Goal: Task Accomplishment & Management: Use online tool/utility

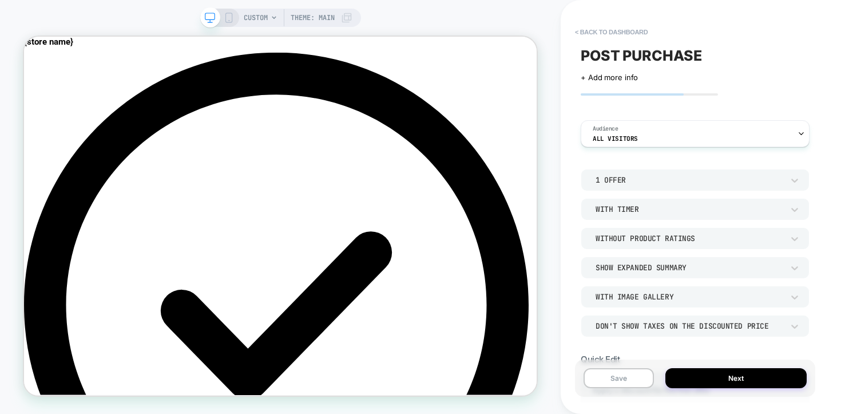
click at [610, 239] on div "Without Product Ratings" at bounding box center [689, 238] width 188 height 10
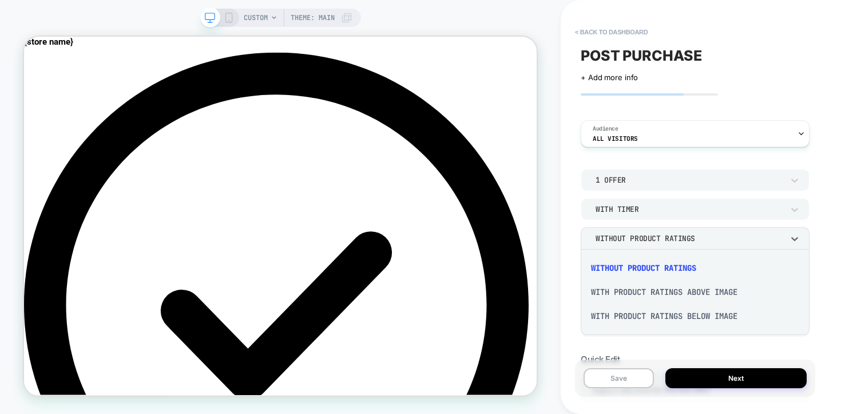
click at [618, 289] on div "With Product Ratings Above Image" at bounding box center [695, 292] width 220 height 24
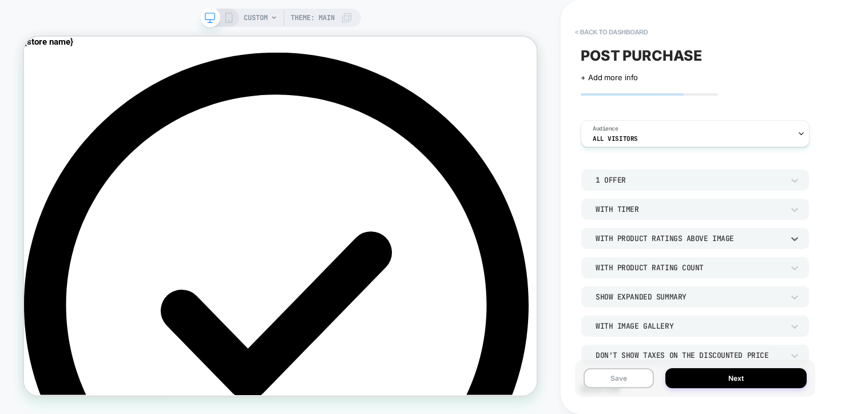
click at [630, 270] on div "With Product Rating Count" at bounding box center [689, 268] width 188 height 10
click at [632, 295] on div "Without Product Rating Count" at bounding box center [695, 297] width 220 height 24
click at [630, 295] on div "Show Expanded Summary" at bounding box center [689, 297] width 188 height 10
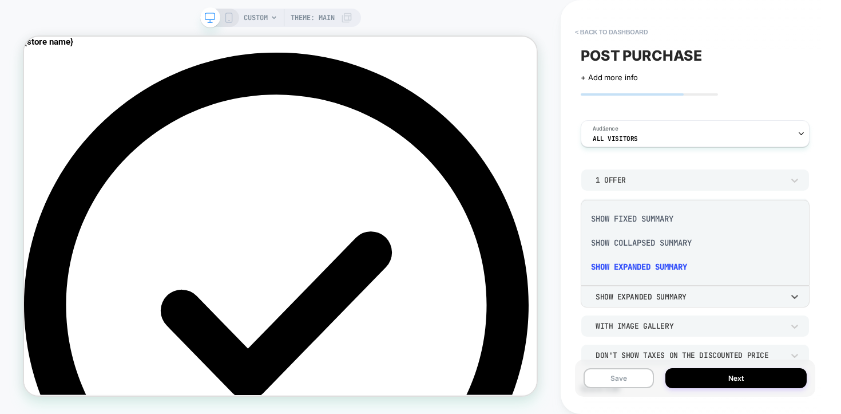
click at [630, 245] on div "Show Collapsed Summary" at bounding box center [695, 243] width 220 height 24
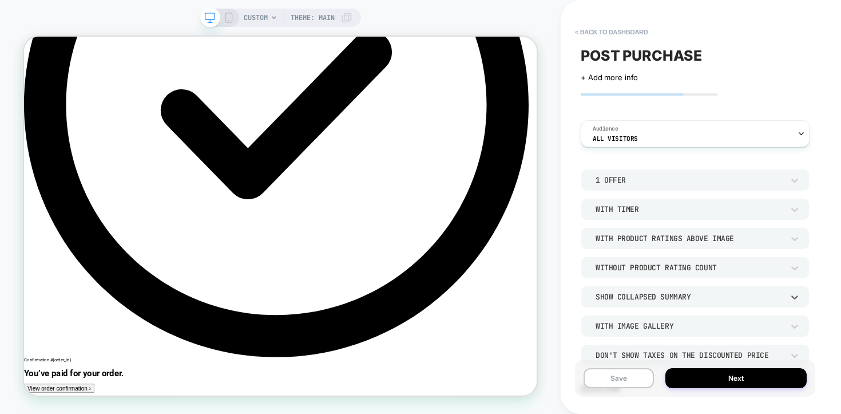
scroll to position [344, 0]
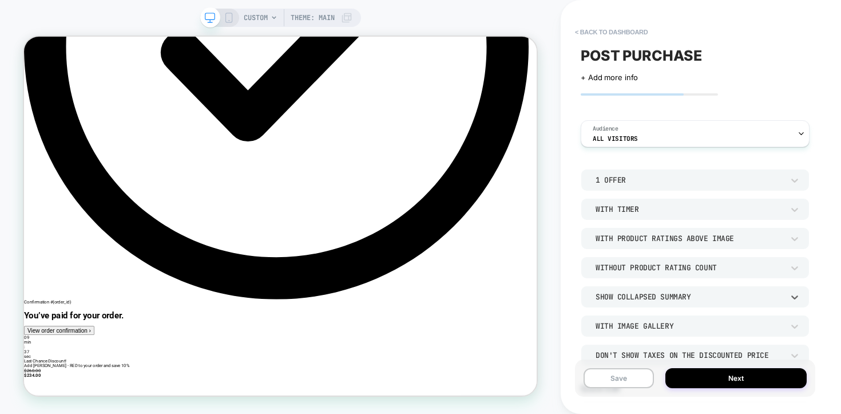
click at [652, 297] on div "Show Collapsed Summary" at bounding box center [689, 297] width 188 height 10
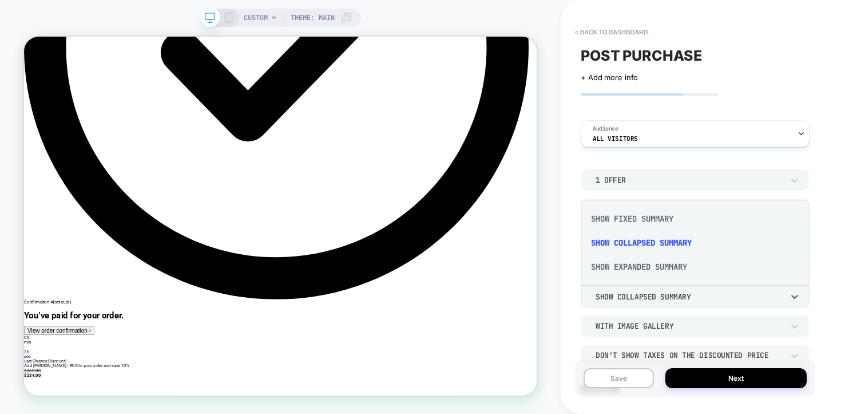
click at [642, 223] on div "Show Fixed Summary" at bounding box center [695, 219] width 220 height 24
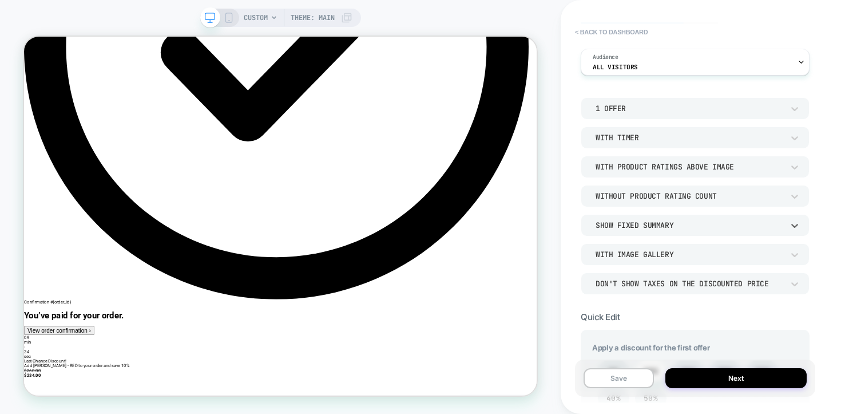
scroll to position [95, 0]
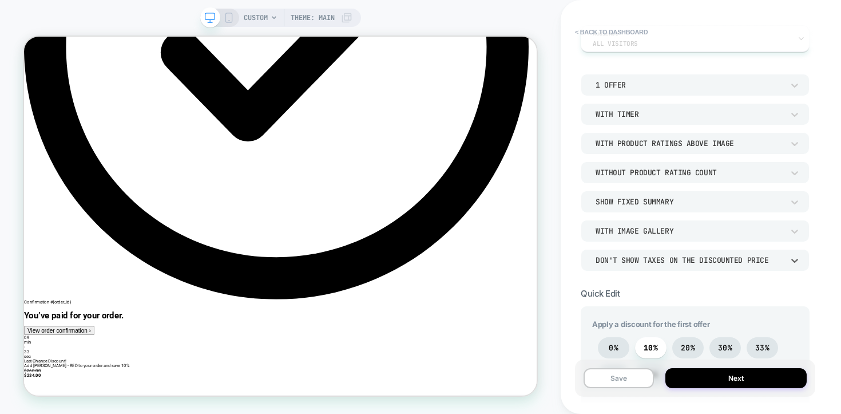
click at [645, 264] on div "Don't show taxes on the discounted price" at bounding box center [689, 260] width 199 height 12
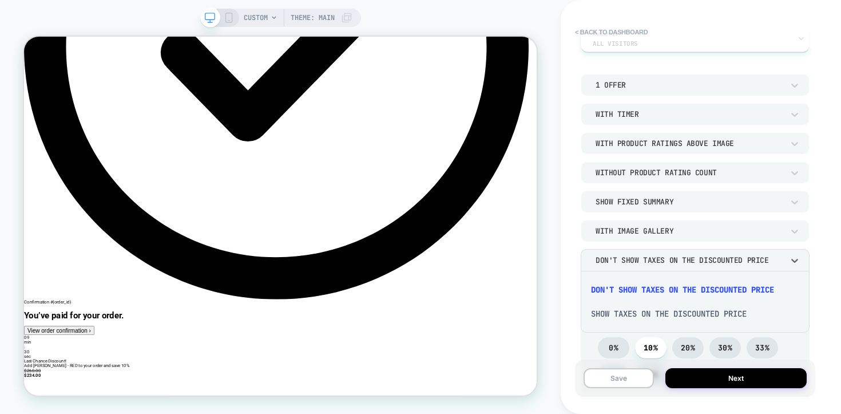
click at [645, 264] on div at bounding box center [420, 207] width 841 height 414
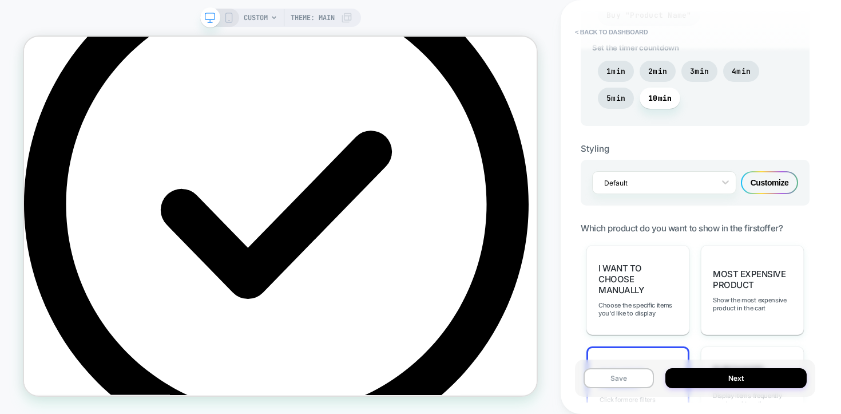
scroll to position [672, 0]
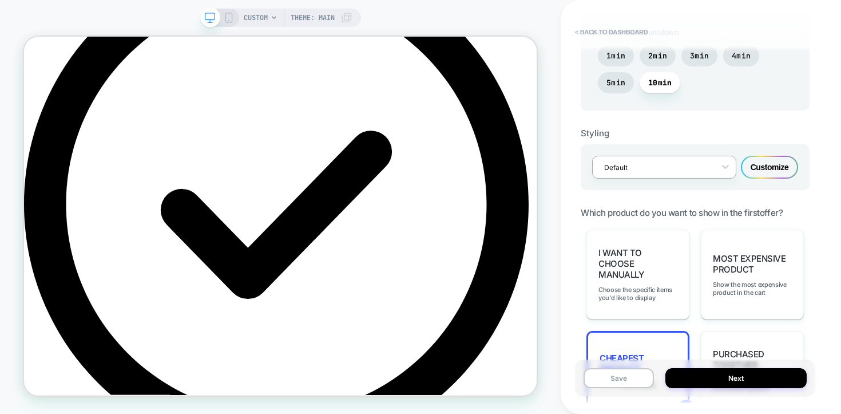
click at [646, 168] on div at bounding box center [656, 167] width 105 height 11
click at [647, 168] on div at bounding box center [656, 167] width 105 height 11
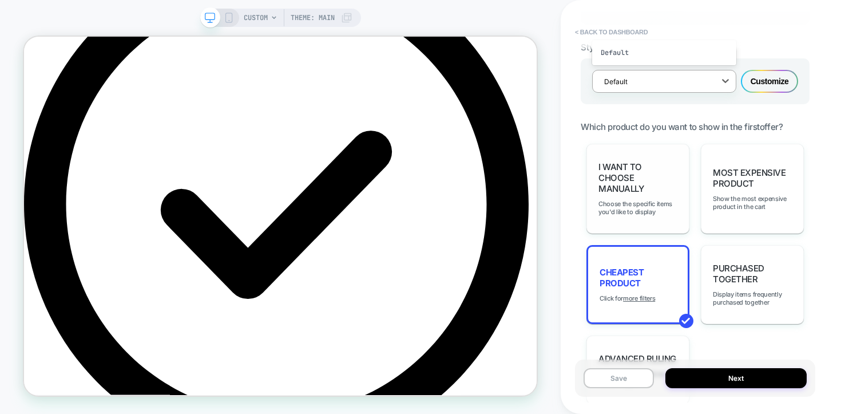
scroll to position [768, 0]
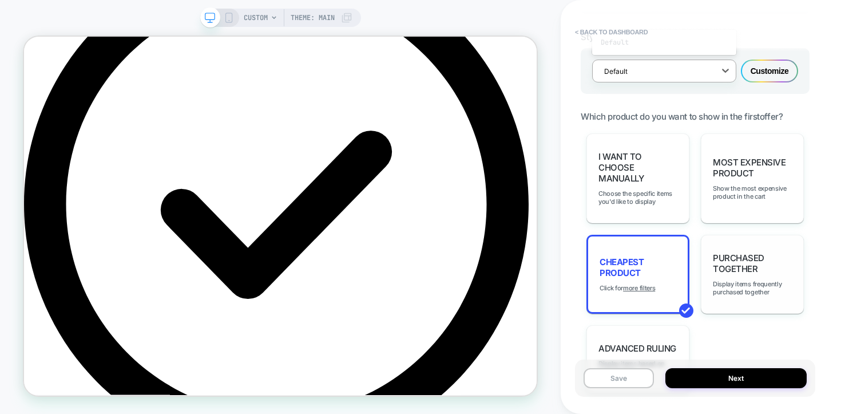
click at [723, 241] on div "Purchased Together Display items frequently purchased together" at bounding box center [752, 274] width 103 height 79
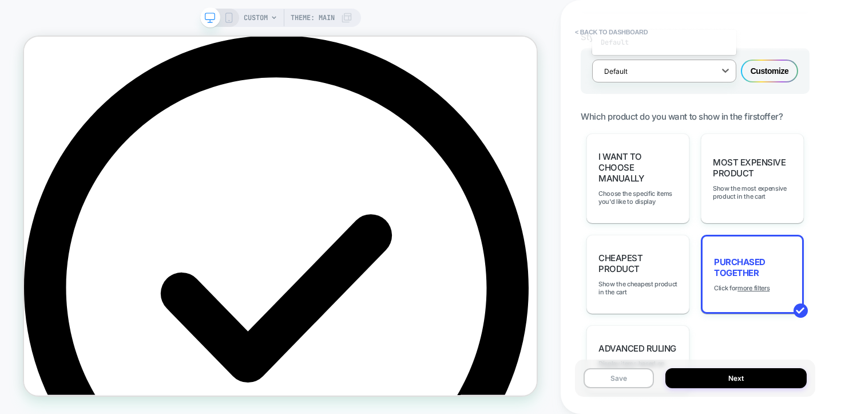
scroll to position [0, 0]
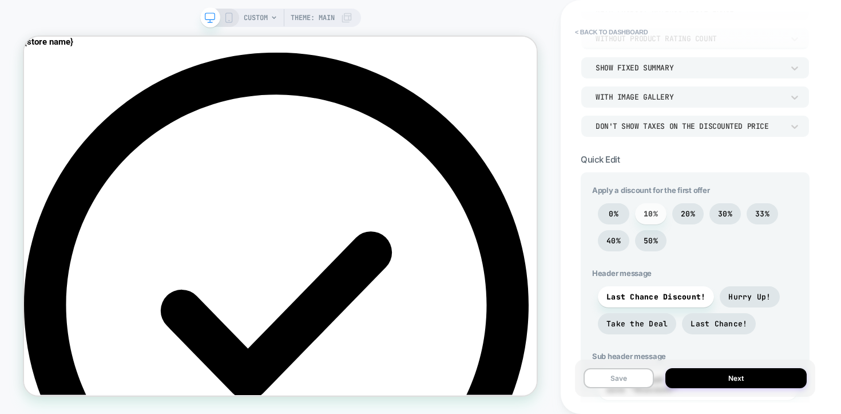
scroll to position [215, 0]
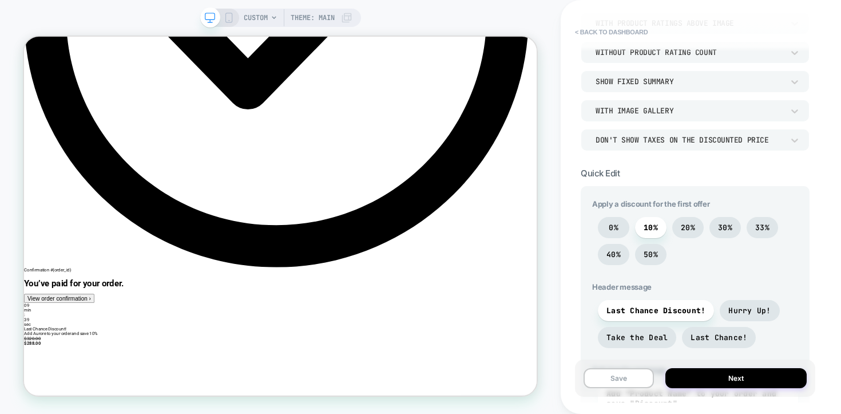
scroll to position [505, 0]
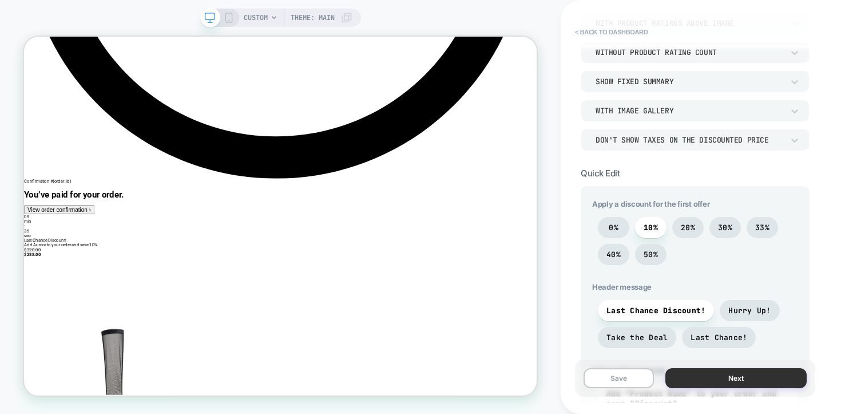
click at [698, 374] on button "Next" at bounding box center [735, 378] width 141 height 20
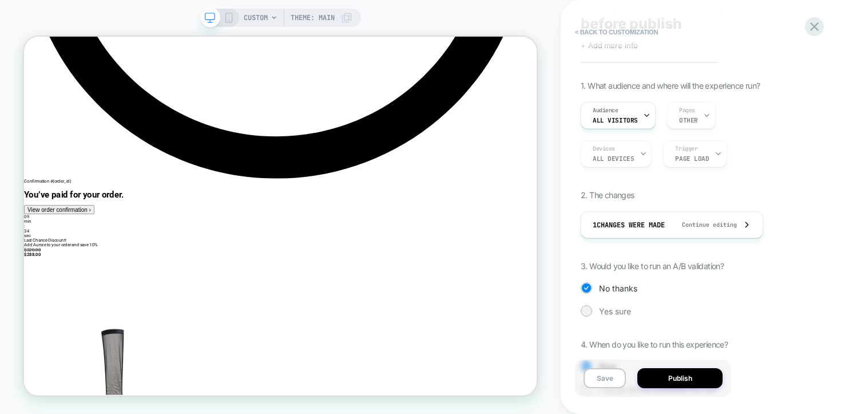
scroll to position [101, 0]
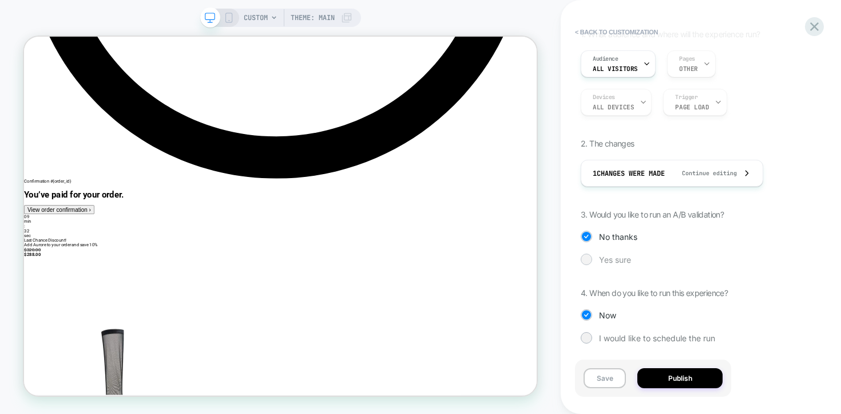
click at [626, 259] on span "Yes sure" at bounding box center [615, 260] width 32 height 10
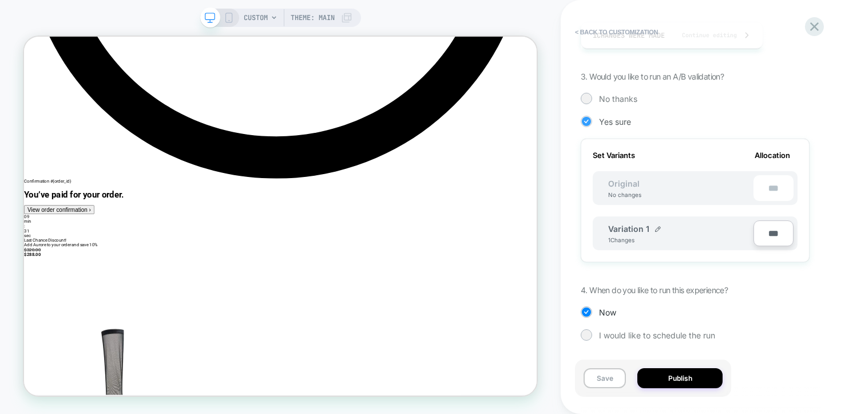
scroll to position [239, 0]
click at [666, 378] on button "Publish" at bounding box center [679, 378] width 85 height 20
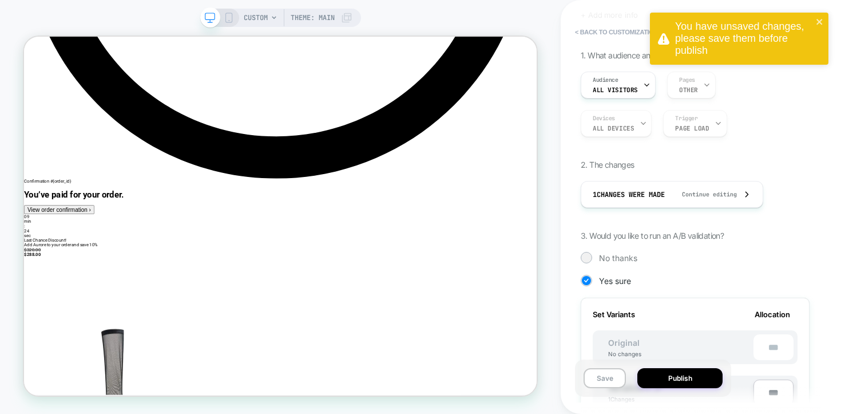
scroll to position [0, 0]
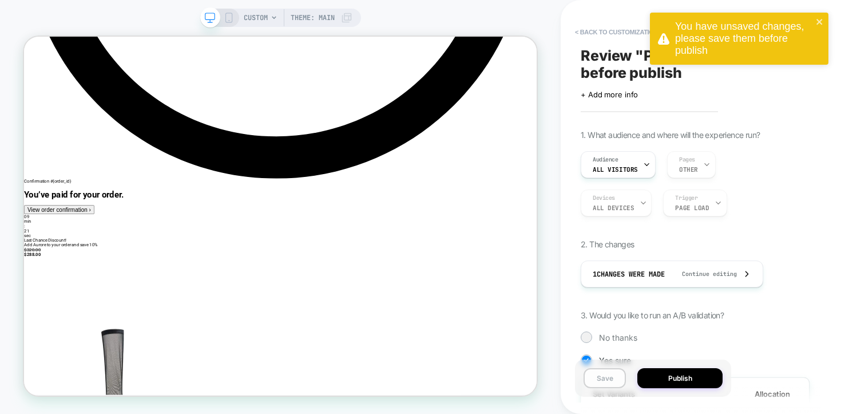
click at [607, 378] on button "Save" at bounding box center [604, 378] width 42 height 20
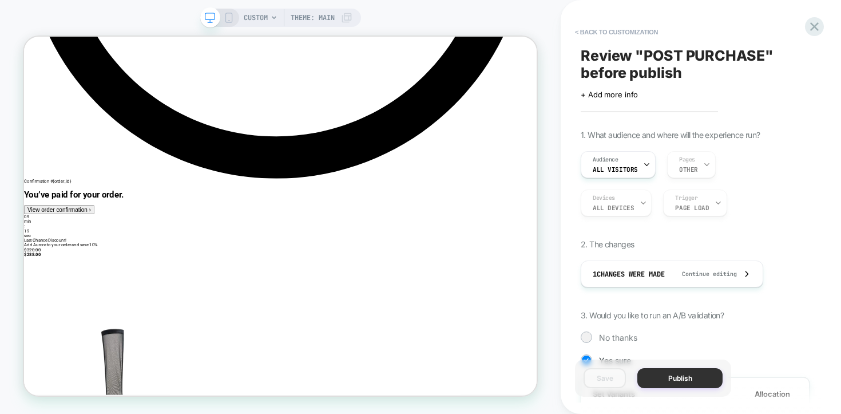
click at [658, 381] on button "Publish" at bounding box center [679, 378] width 85 height 20
click at [657, 384] on button "Publish" at bounding box center [679, 378] width 85 height 20
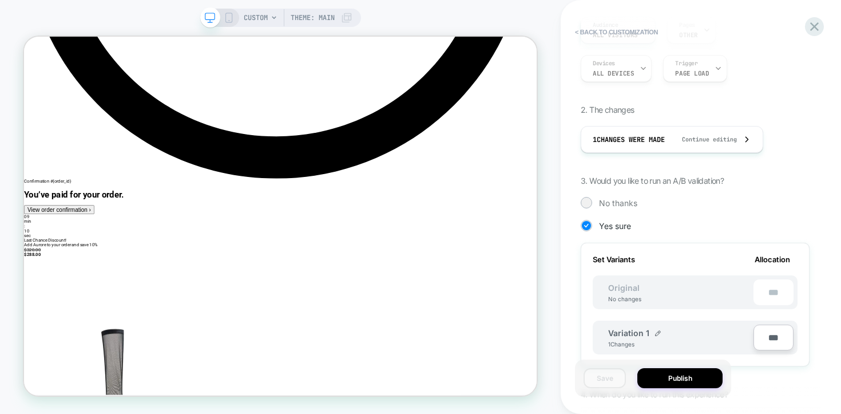
scroll to position [239, 0]
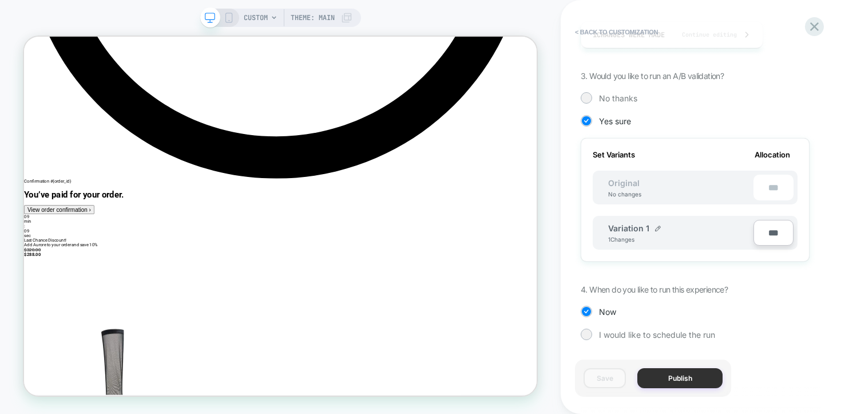
click at [674, 380] on button "Publish" at bounding box center [679, 378] width 85 height 20
click at [671, 378] on button "Publish" at bounding box center [679, 378] width 85 height 20
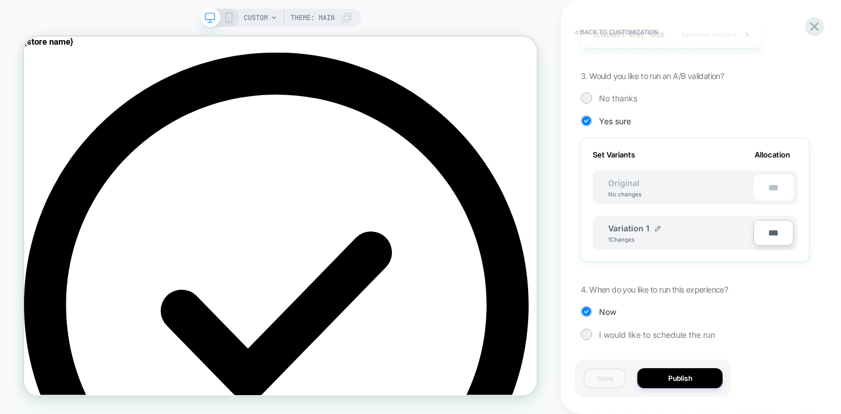
scroll to position [0, 0]
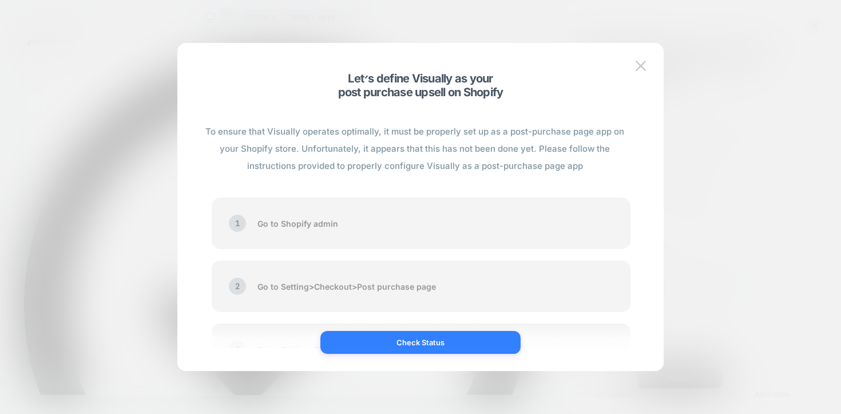
click at [422, 343] on button "Check Status" at bounding box center [420, 342] width 200 height 23
click at [415, 340] on button "Check Status" at bounding box center [420, 342] width 200 height 23
click at [446, 342] on button "Check Status" at bounding box center [420, 342] width 200 height 23
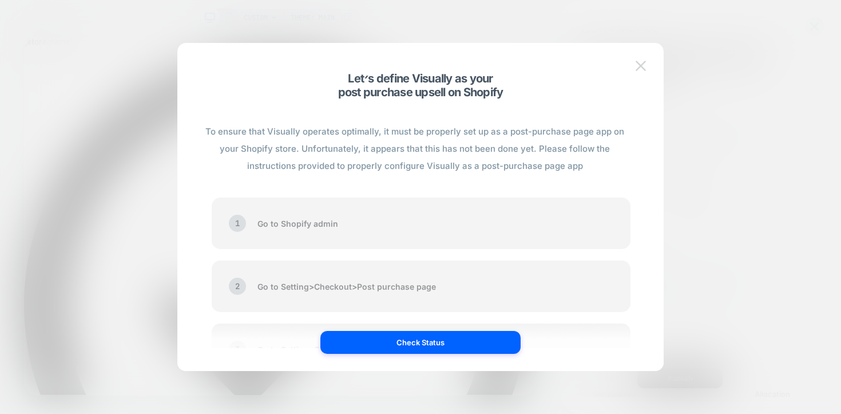
click at [642, 68] on img at bounding box center [641, 66] width 10 height 10
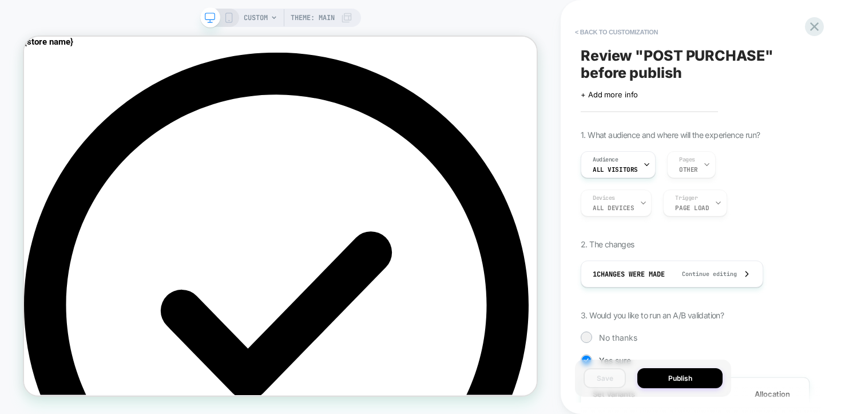
scroll to position [239, 0]
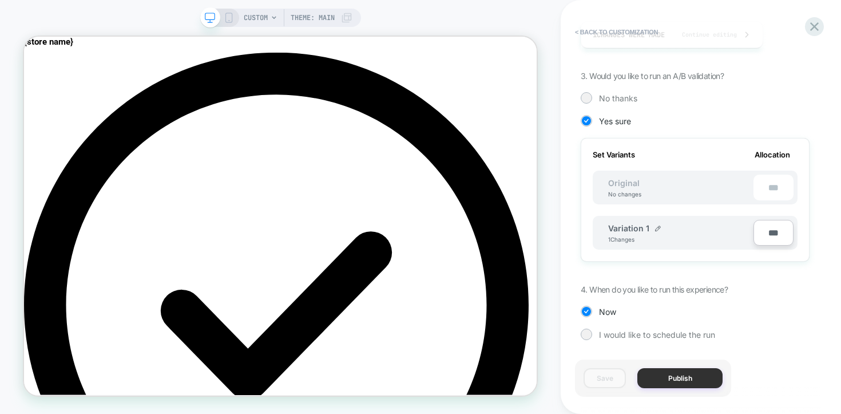
click at [668, 386] on button "Publish" at bounding box center [679, 378] width 85 height 20
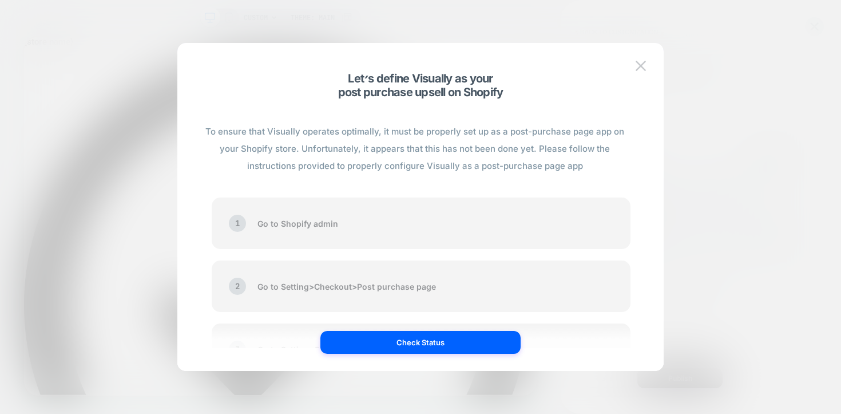
click at [481, 355] on div "To ensure that Visually operates optimally, it must be properly set up as a pos…" at bounding box center [420, 212] width 452 height 316
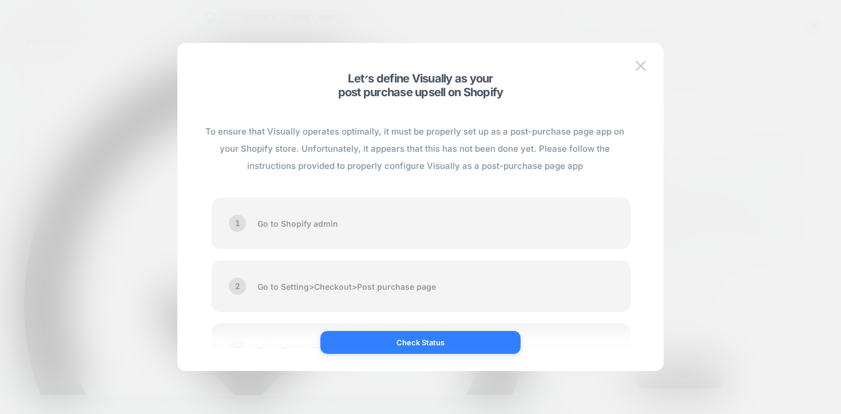
click at [481, 347] on button "Check Status" at bounding box center [420, 342] width 200 height 23
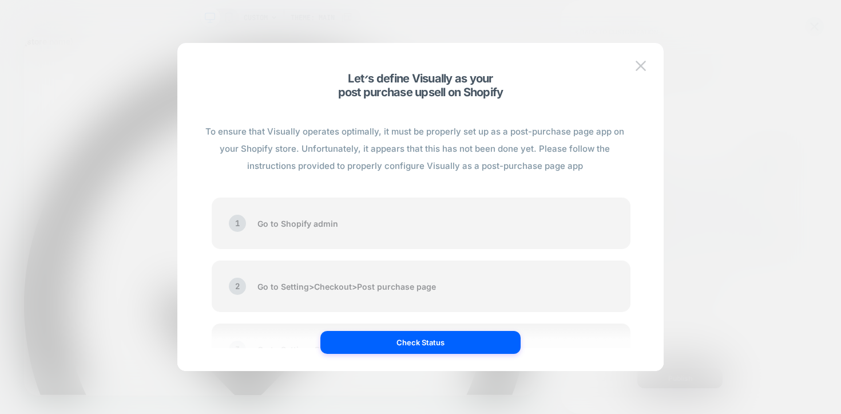
click at [372, 222] on div "1 Go to Shopify admin" at bounding box center [421, 222] width 419 height 51
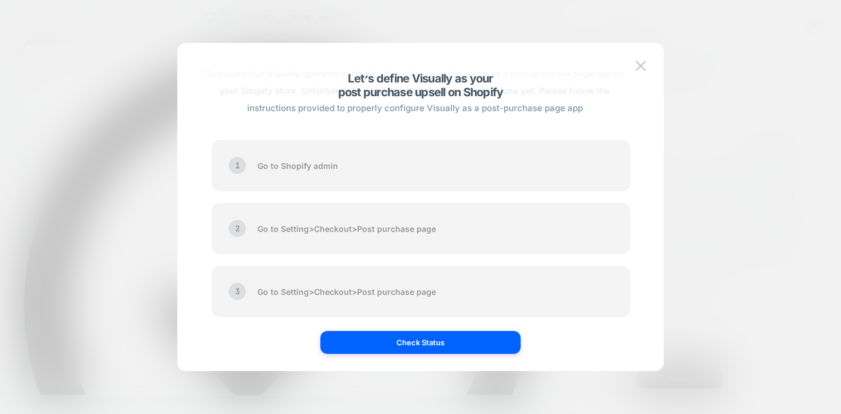
scroll to position [61, 0]
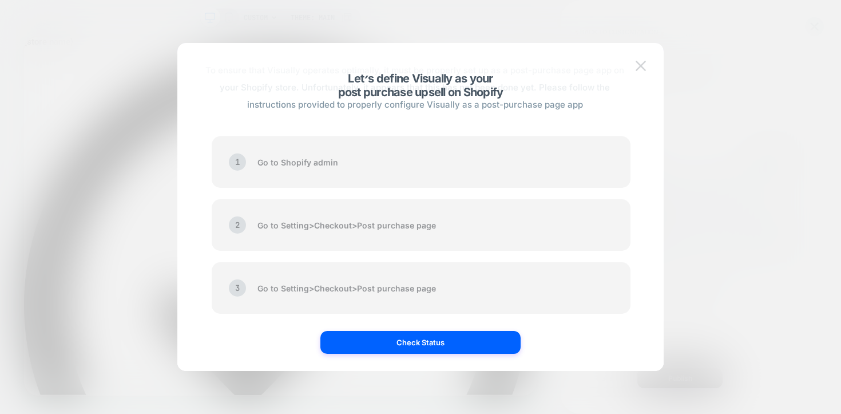
click at [639, 68] on img at bounding box center [641, 66] width 10 height 10
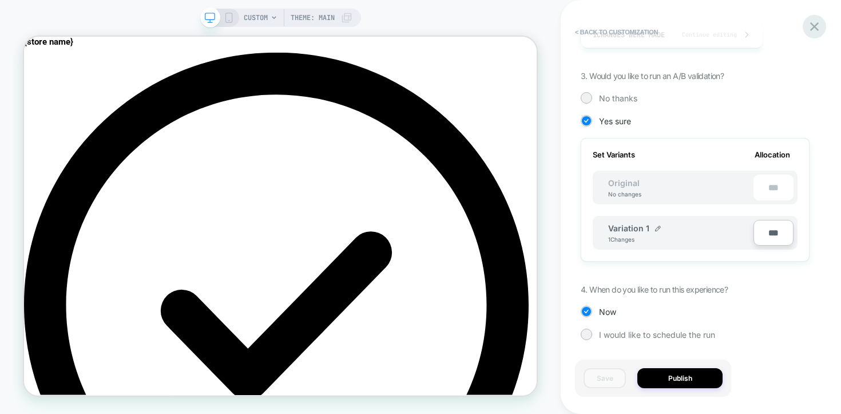
click at [816, 22] on icon at bounding box center [814, 26] width 15 height 15
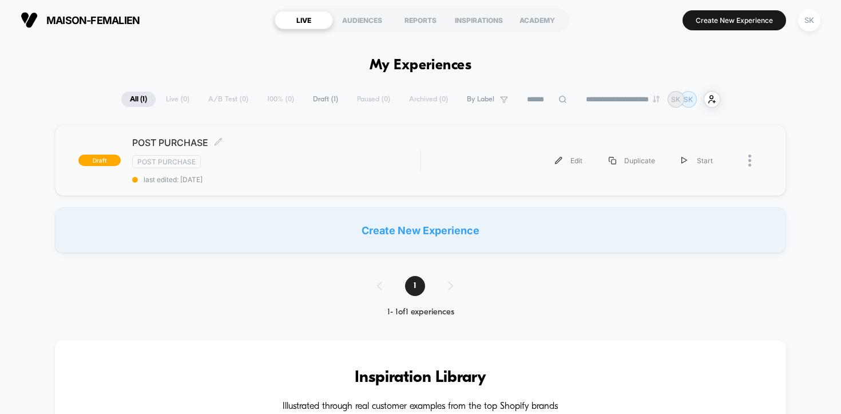
click at [377, 164] on div "Post Purchase" at bounding box center [276, 161] width 288 height 13
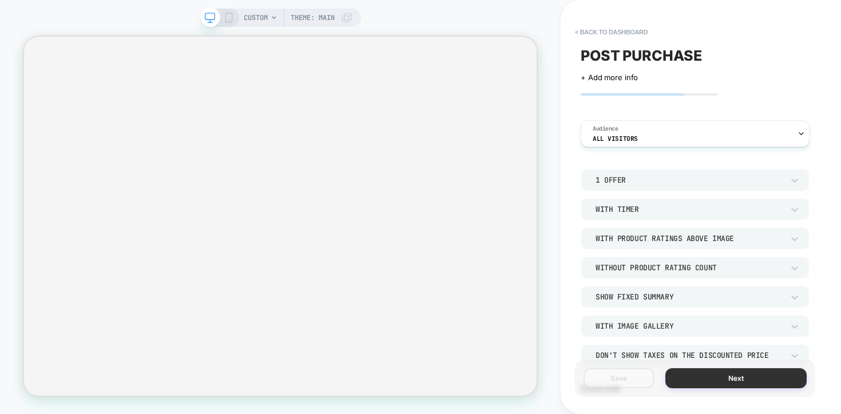
click at [682, 379] on button "Next" at bounding box center [735, 378] width 141 height 20
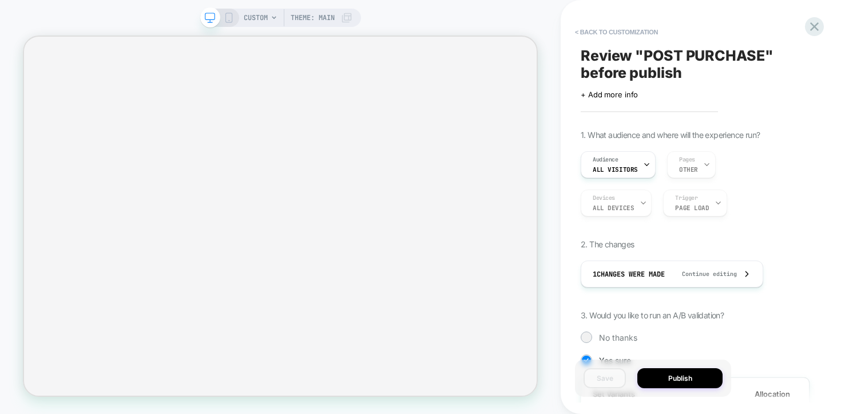
click at [682, 379] on button "Publish" at bounding box center [679, 378] width 85 height 20
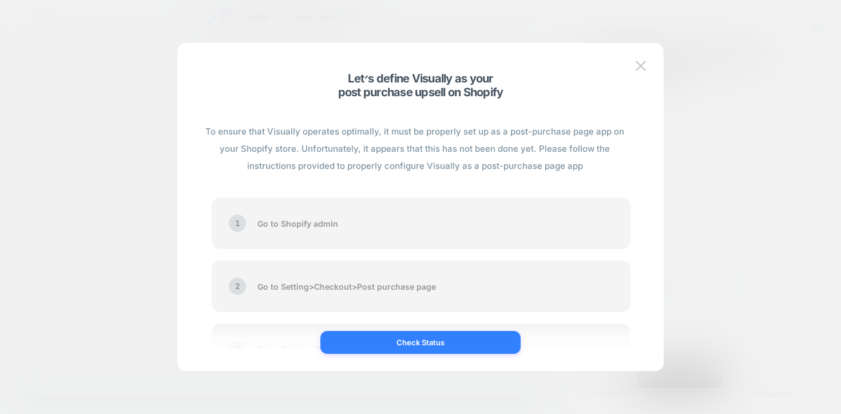
click at [419, 349] on button "Check Status" at bounding box center [420, 342] width 200 height 23
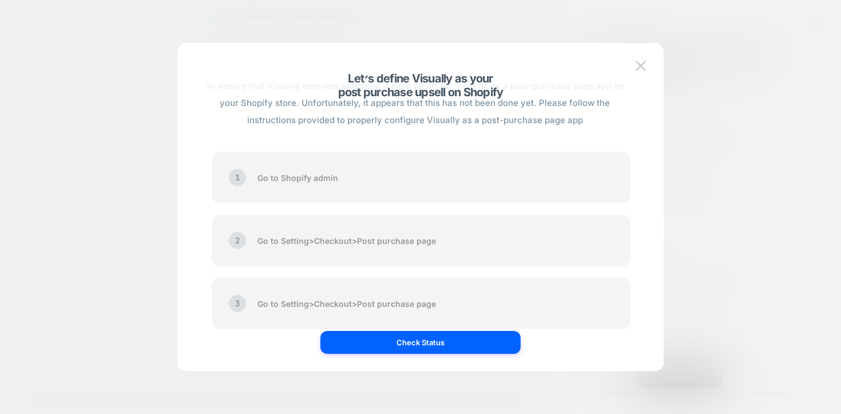
scroll to position [61, 0]
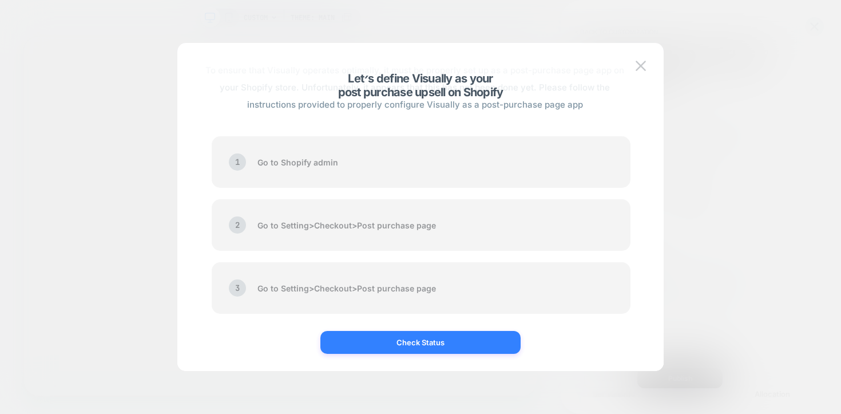
click at [449, 351] on button "Check Status" at bounding box center [420, 342] width 200 height 23
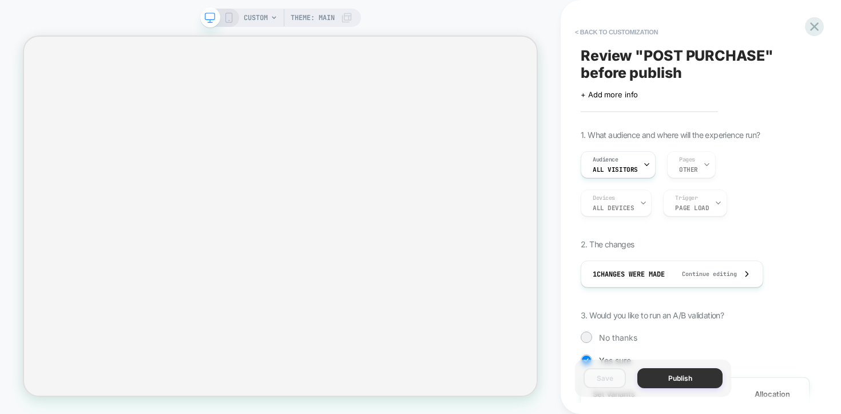
click at [660, 374] on button "Publish" at bounding box center [679, 378] width 85 height 20
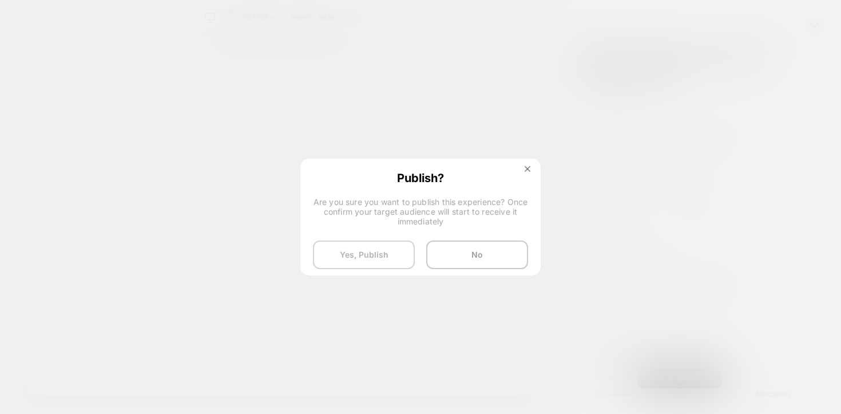
click at [396, 255] on button "Yes, Publish" at bounding box center [364, 254] width 102 height 29
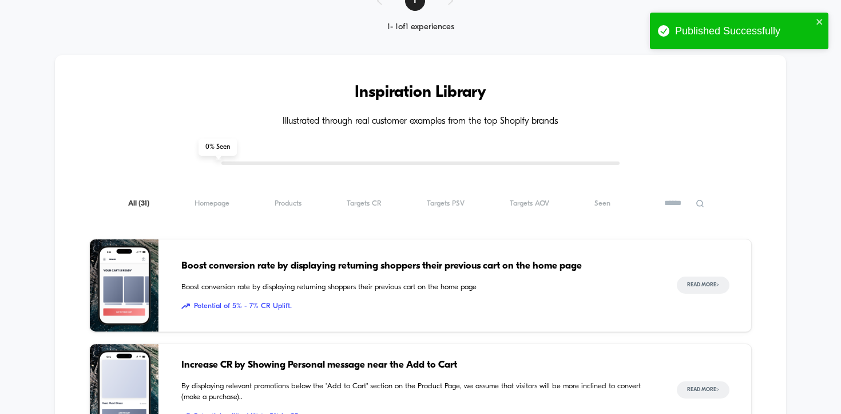
scroll to position [356, 0]
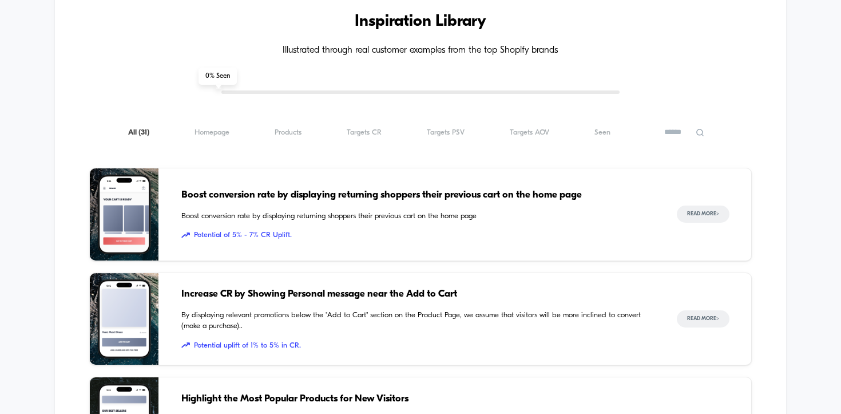
drag, startPoint x: 308, startPoint y: 229, endPoint x: 332, endPoint y: 237, distance: 25.3
click at [332, 237] on span "Potential of 5% - 7% CR Uplift." at bounding box center [417, 234] width 473 height 11
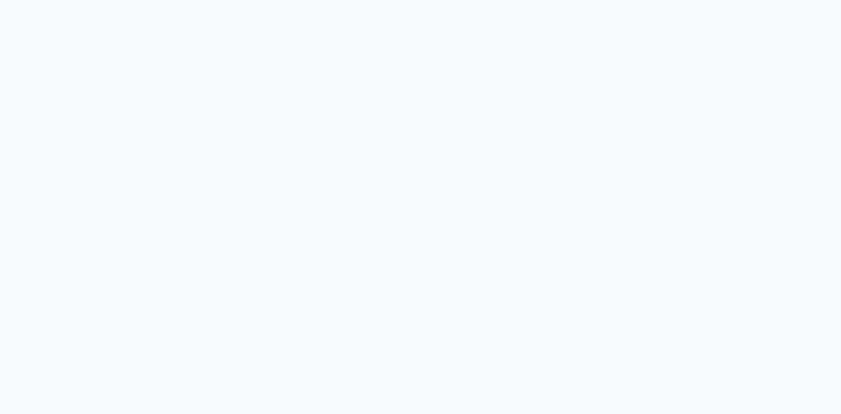
scroll to position [2115, 0]
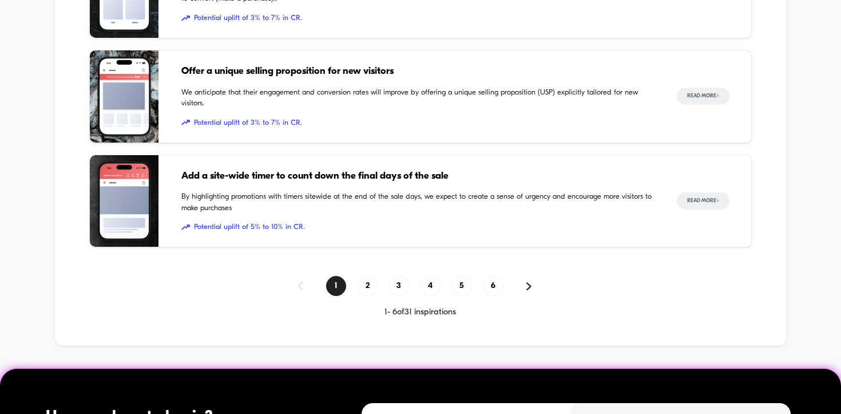
scroll to position [951, 0]
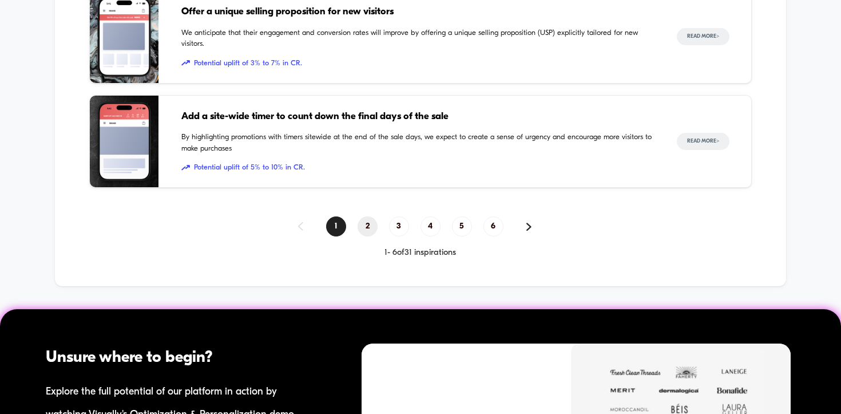
click at [367, 229] on span "2" at bounding box center [368, 226] width 20 height 20
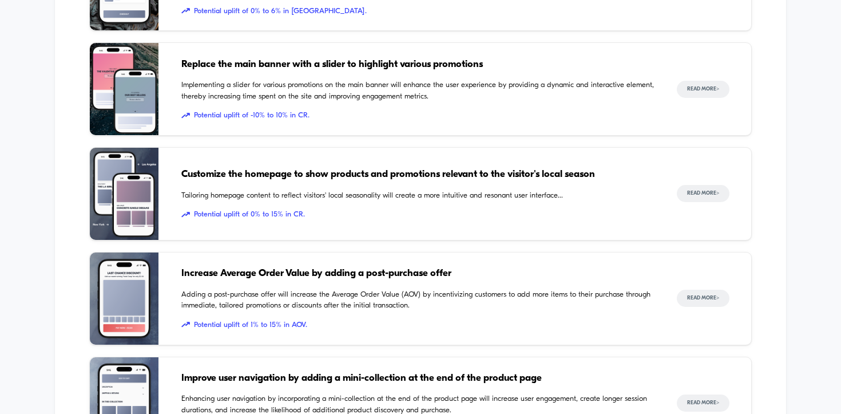
scroll to position [693, 0]
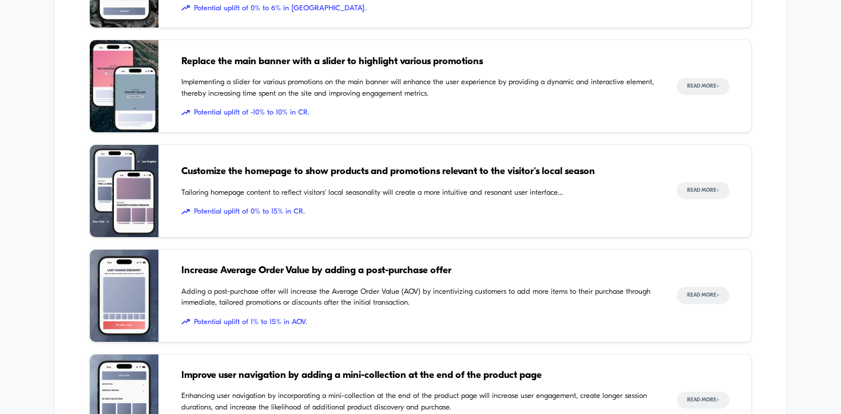
click at [364, 194] on span "Tailoring homepage content to reflect visitors' local seasonality will create a…" at bounding box center [417, 192] width 473 height 11
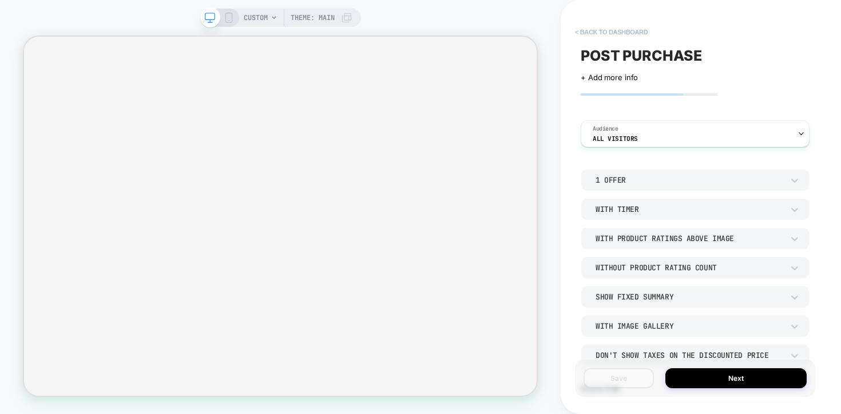
click at [588, 30] on button "< back to dashboard" at bounding box center [611, 32] width 84 height 18
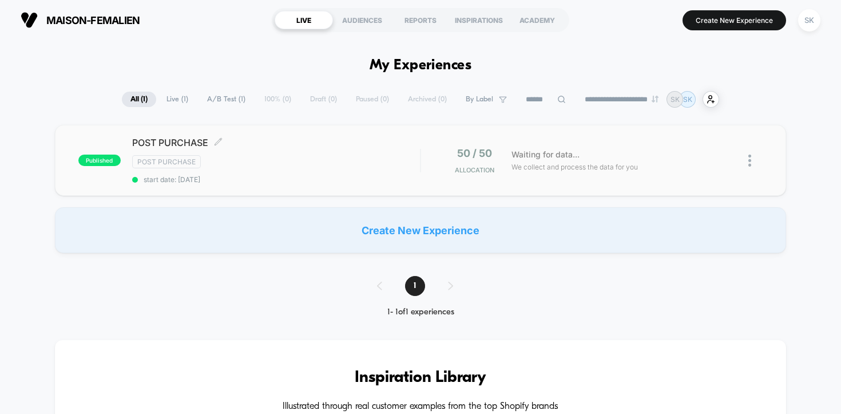
click at [403, 164] on div "Post Purchase" at bounding box center [276, 161] width 288 height 13
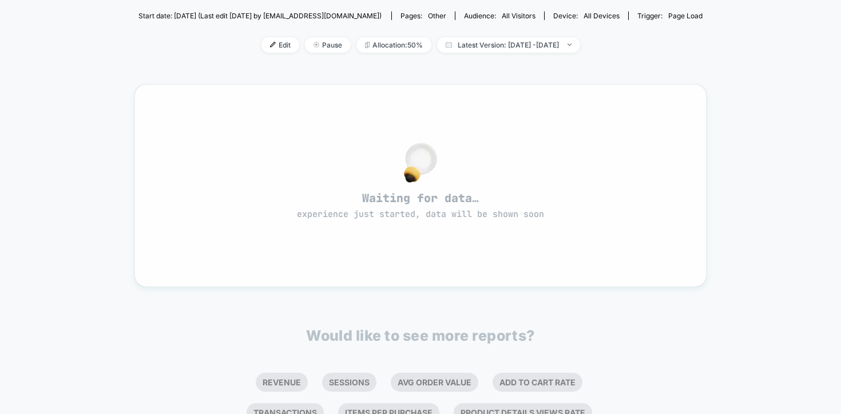
scroll to position [145, 0]
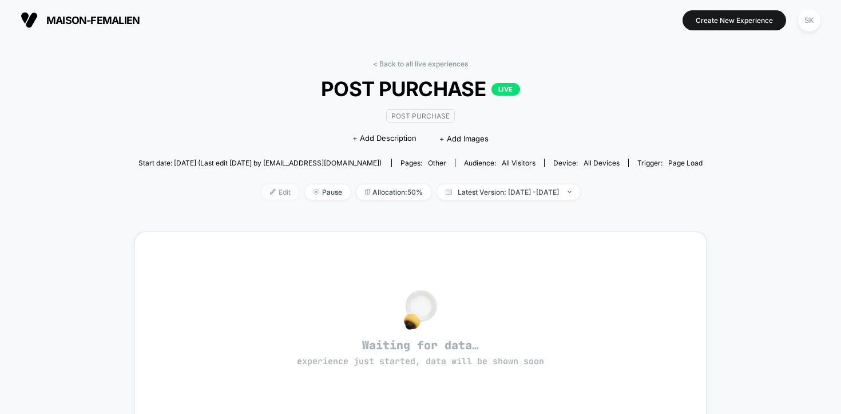
click at [261, 193] on span "Edit" at bounding box center [280, 191] width 38 height 15
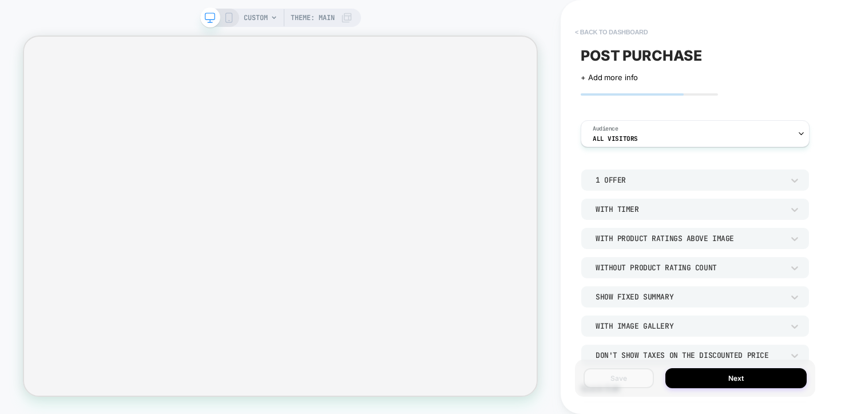
click at [581, 34] on button "< back to dashboard" at bounding box center [611, 32] width 84 height 18
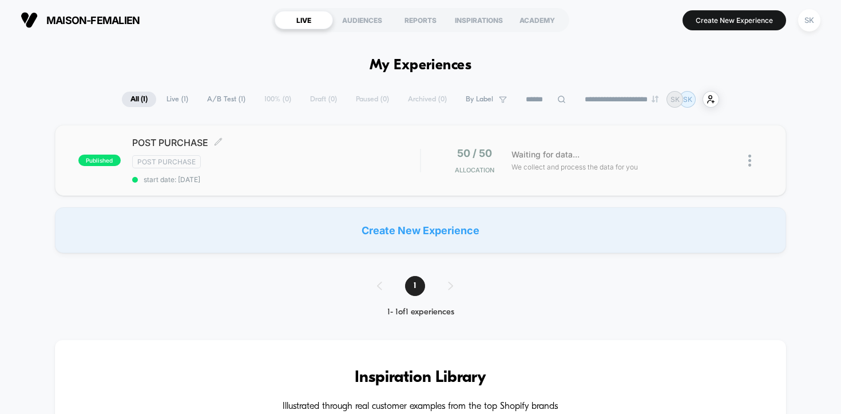
click at [398, 164] on div "Post Purchase" at bounding box center [276, 161] width 288 height 13
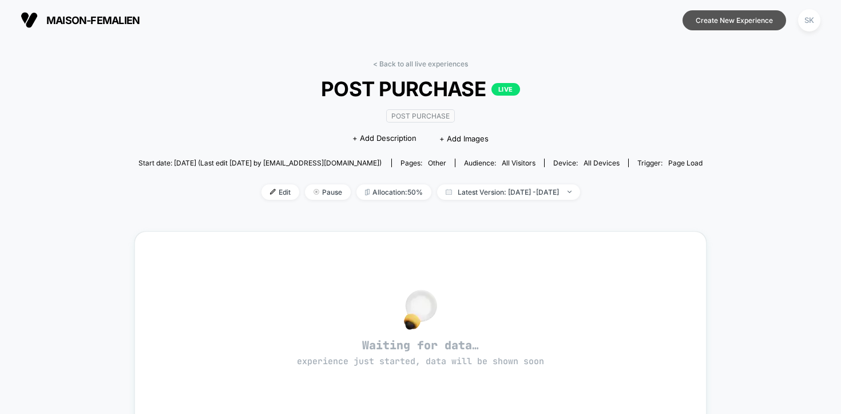
click at [748, 15] on button "Create New Experience" at bounding box center [734, 20] width 104 height 20
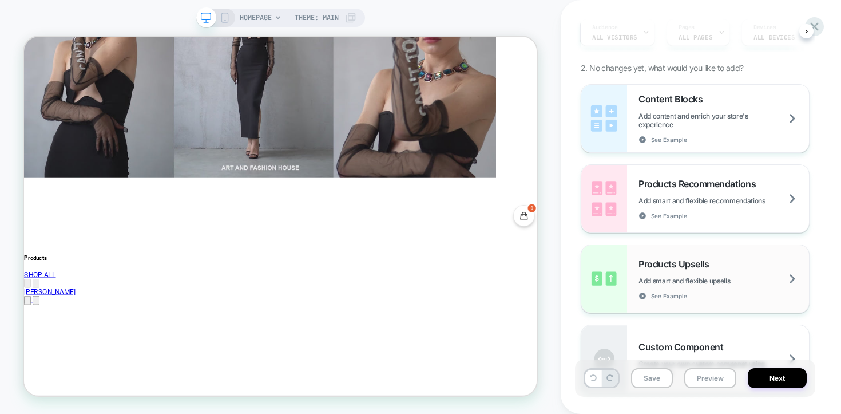
scroll to position [117, 0]
click at [723, 260] on div "Products Upsells Add smart and flexible upsells See Example" at bounding box center [723, 277] width 170 height 42
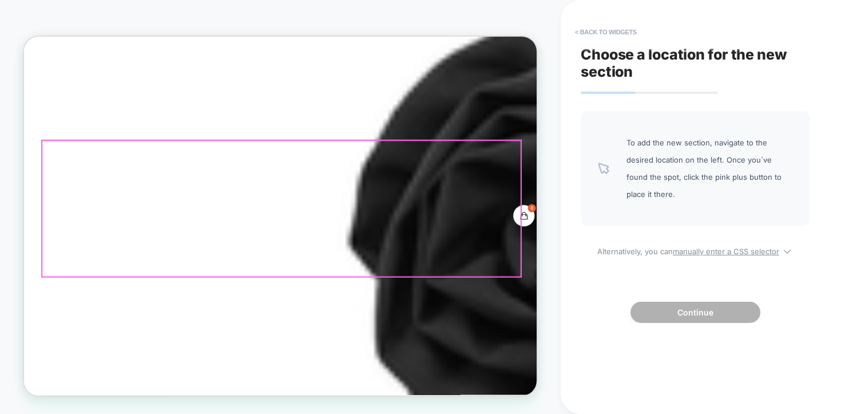
scroll to position [1972, 0]
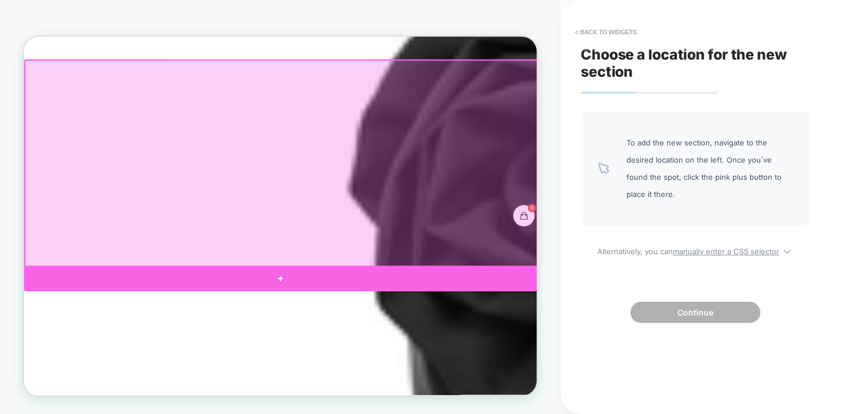
click at [424, 353] on div at bounding box center [366, 359] width 684 height 34
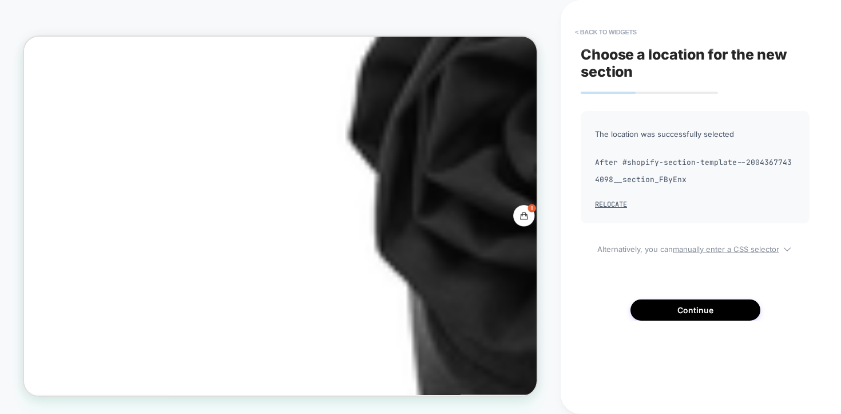
scroll to position [2063, 0]
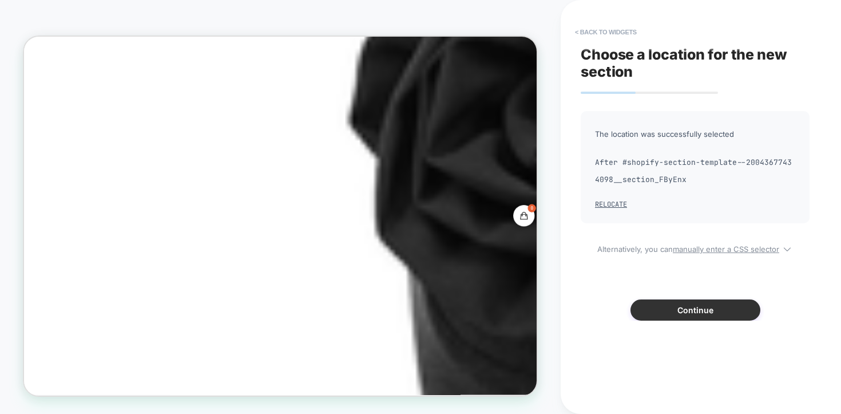
click at [676, 306] on button "Continue" at bounding box center [695, 309] width 130 height 21
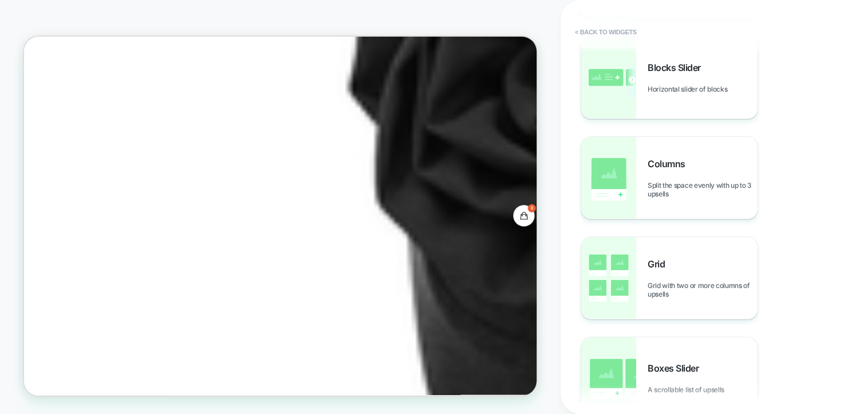
scroll to position [0, 0]
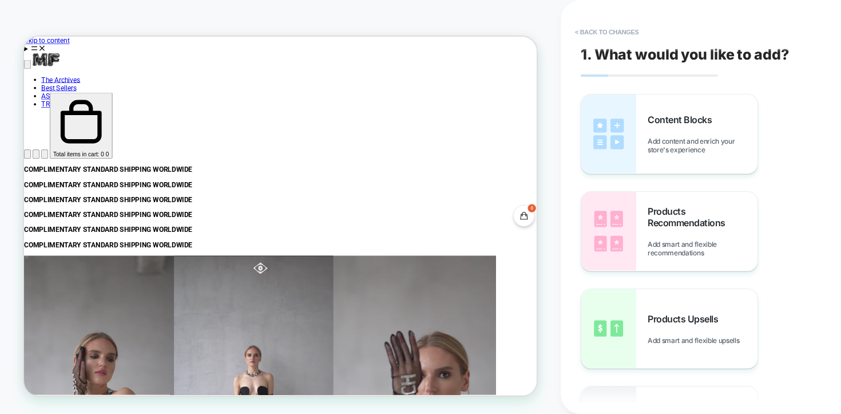
click at [88, 89] on span "The Archives" at bounding box center [73, 94] width 52 height 11
click at [84, 89] on span "The Archives" at bounding box center [73, 94] width 52 height 11
click at [94, 100] on span "Best Sellers" at bounding box center [70, 105] width 47 height 11
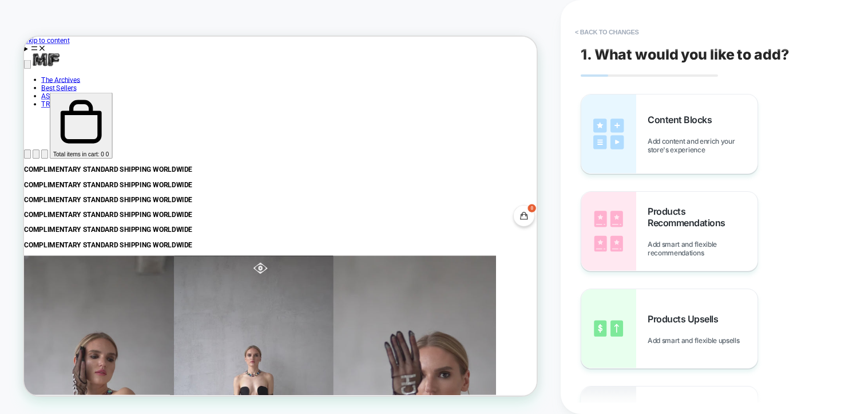
click at [107, 121] on span "TRACK ORDER" at bounding box center [77, 126] width 60 height 11
click at [98, 110] on span "AS SEEN ON" at bounding box center [72, 115] width 51 height 11
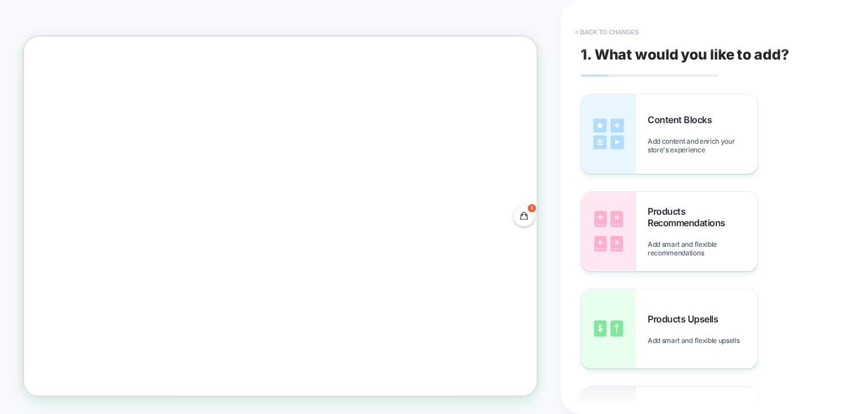
click at [581, 27] on button "< Back to changes" at bounding box center [607, 32] width 76 height 18
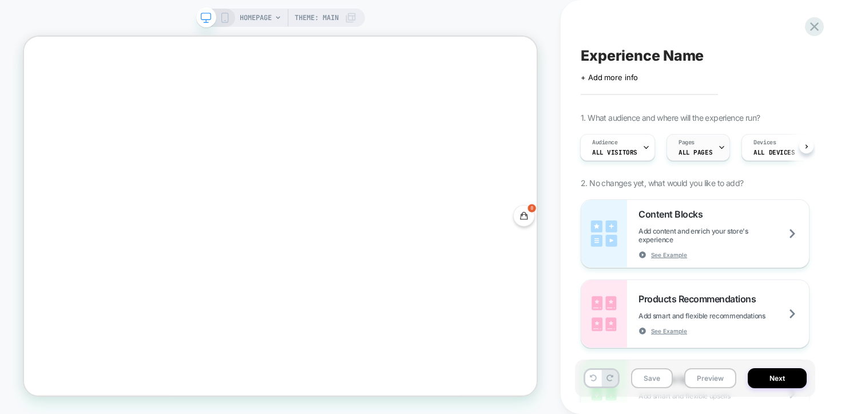
click at [680, 152] on span "ALL PAGES" at bounding box center [695, 152] width 34 height 8
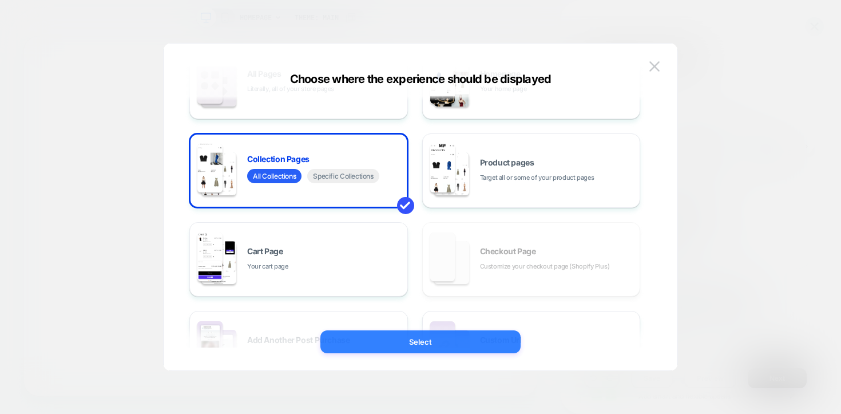
click at [372, 338] on button "Select" at bounding box center [420, 341] width 200 height 23
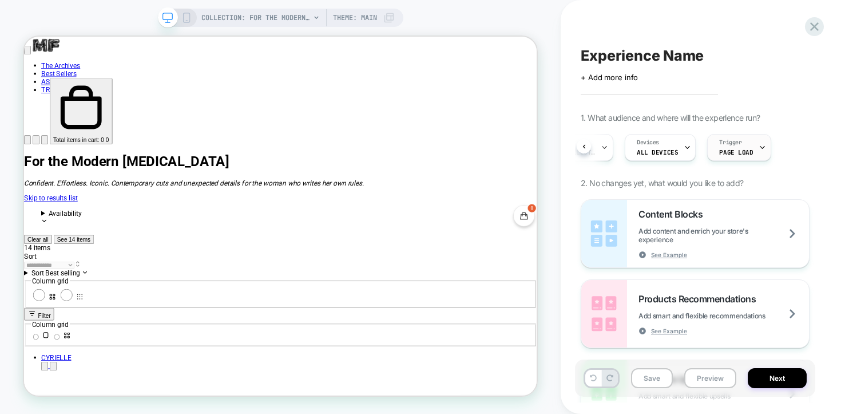
click at [719, 150] on span "Page Load" at bounding box center [736, 152] width 34 height 8
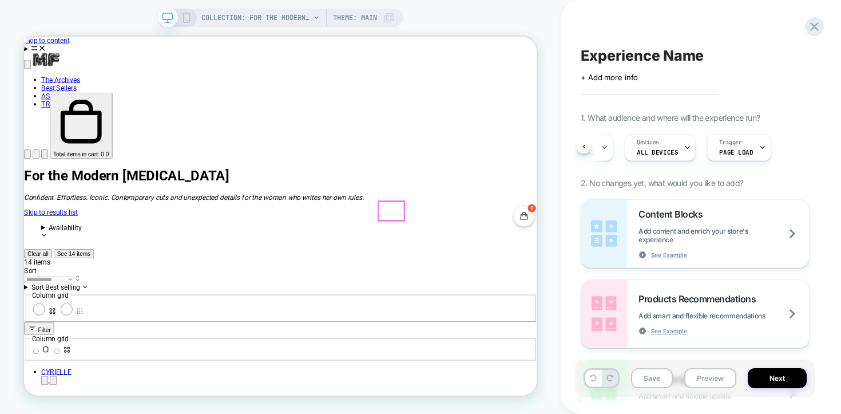
scroll to position [0, 153]
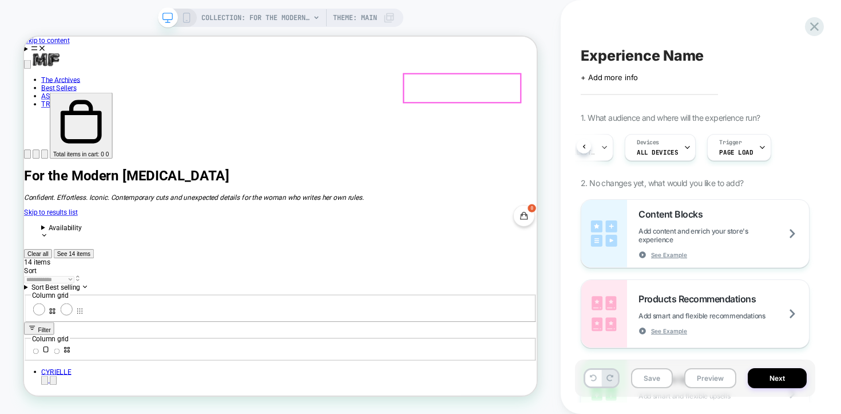
click at [477, 245] on em "Confident. Effortless. Iconic. Contemporary cuts and unexpected details for the…" at bounding box center [250, 250] width 453 height 11
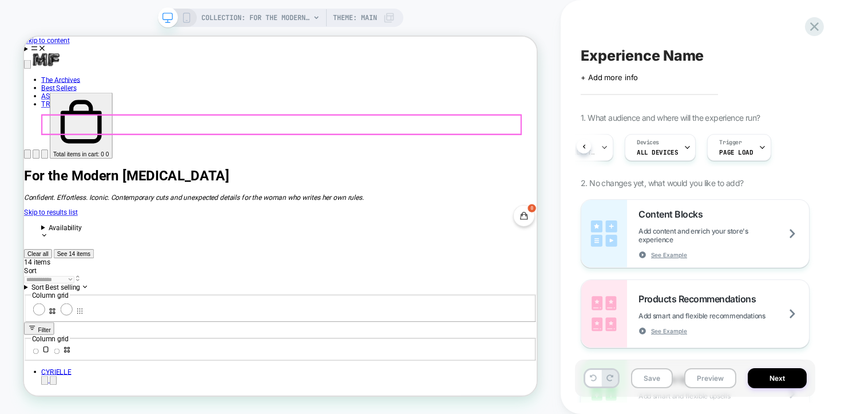
scroll to position [0, 153]
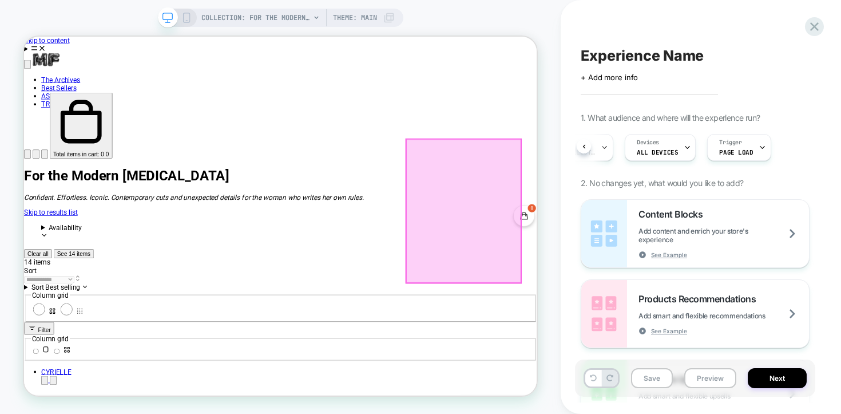
click at [555, 208] on div at bounding box center [610, 268] width 153 height 191
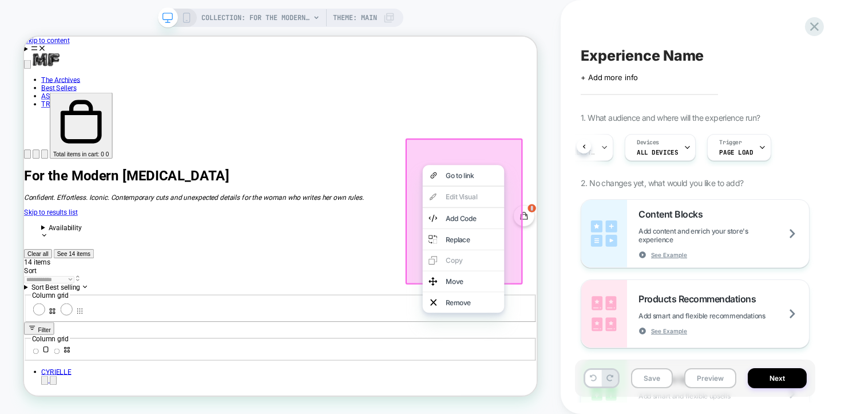
click at [555, 208] on div "Go to link" at bounding box center [609, 221] width 109 height 27
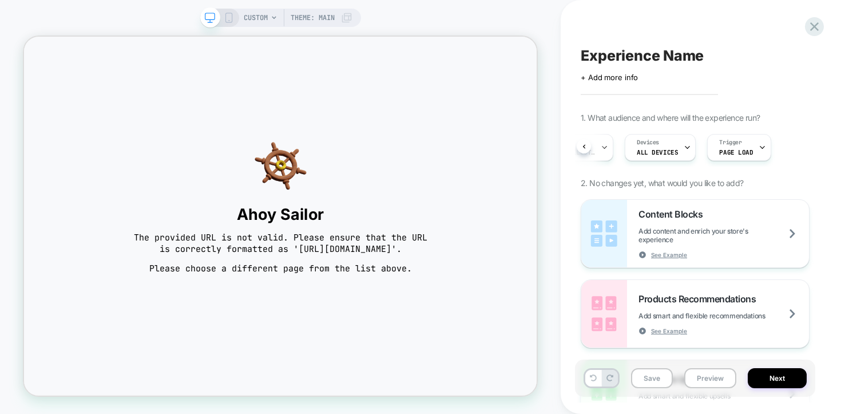
click at [309, 30] on div "CUSTOM Theme: MAIN" at bounding box center [280, 206] width 561 height 391
click at [332, 13] on span "Theme: MAIN" at bounding box center [313, 18] width 44 height 18
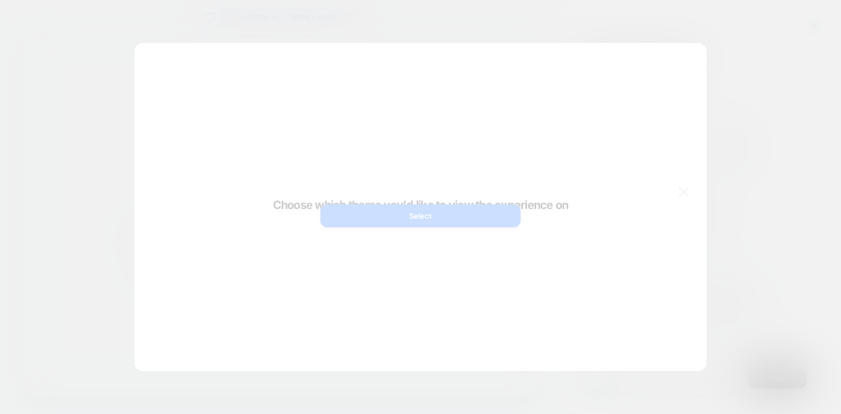
click at [332, 14] on div at bounding box center [420, 207] width 841 height 414
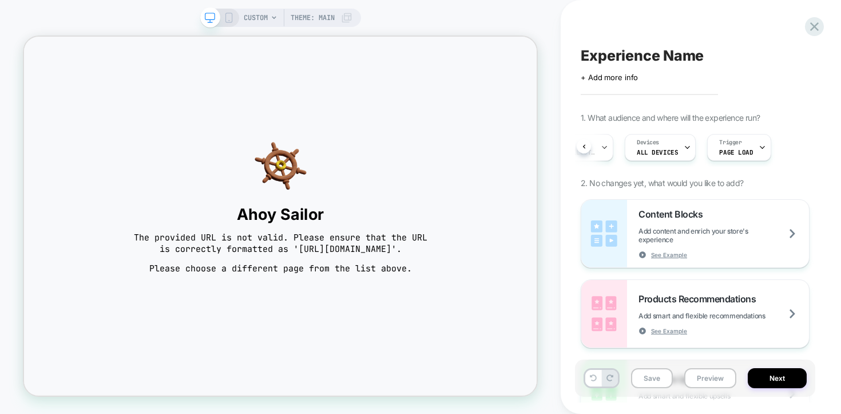
click at [273, 21] on div "CUSTOM Theme: MAIN" at bounding box center [298, 18] width 109 height 18
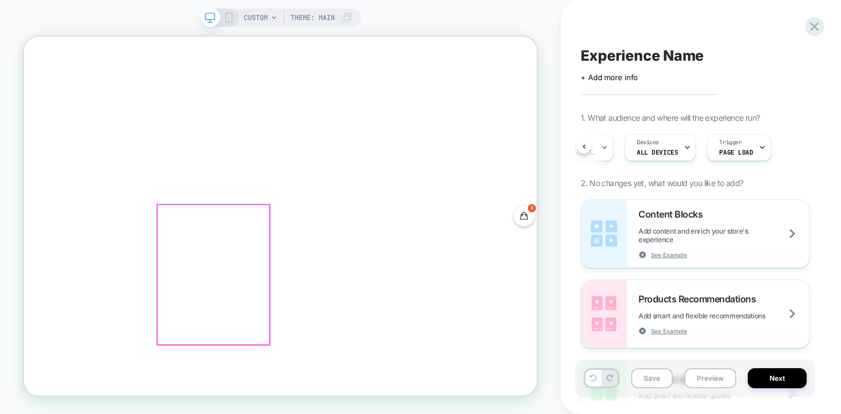
scroll to position [0, 154]
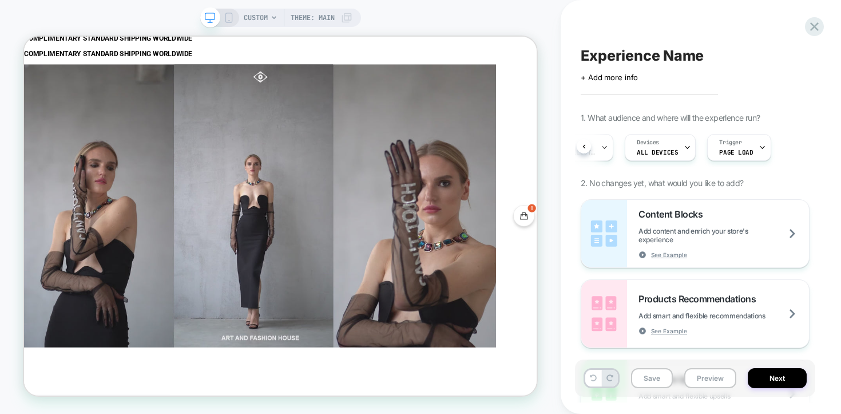
scroll to position [0, 0]
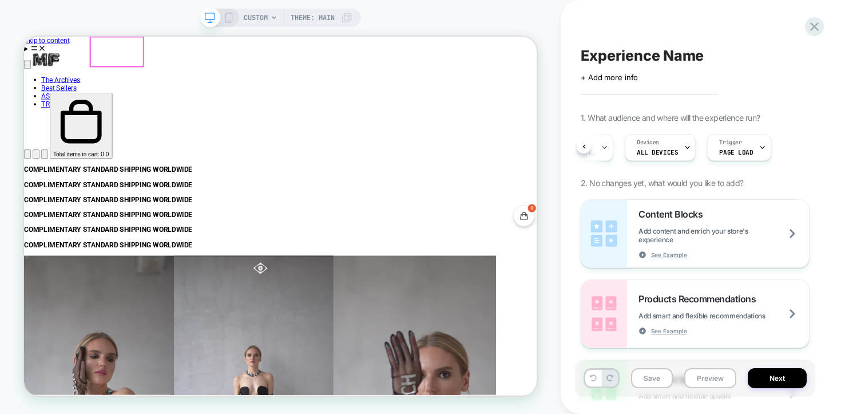
click at [94, 100] on link "Best Sellers" at bounding box center [70, 105] width 47 height 11
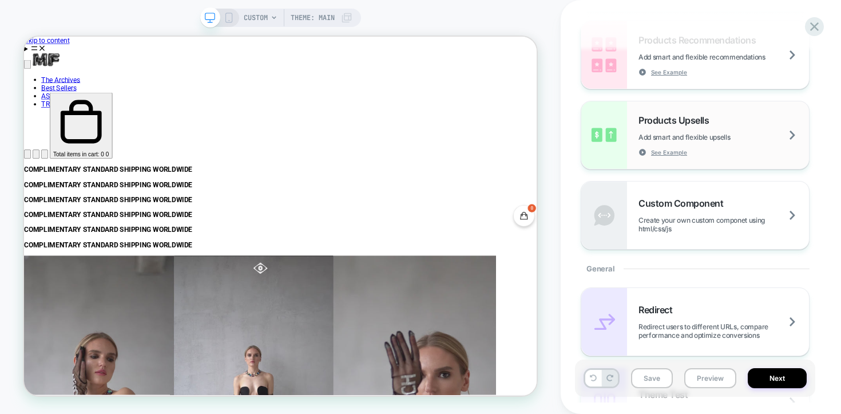
click at [626, 143] on img at bounding box center [604, 135] width 46 height 68
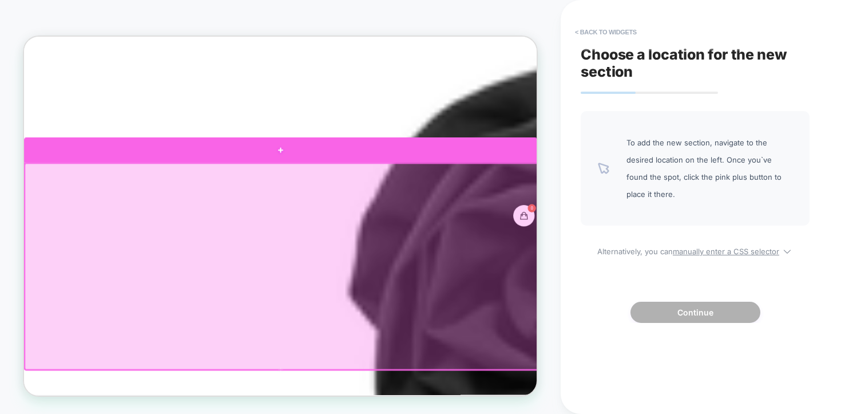
click at [586, 192] on div at bounding box center [366, 188] width 684 height 33
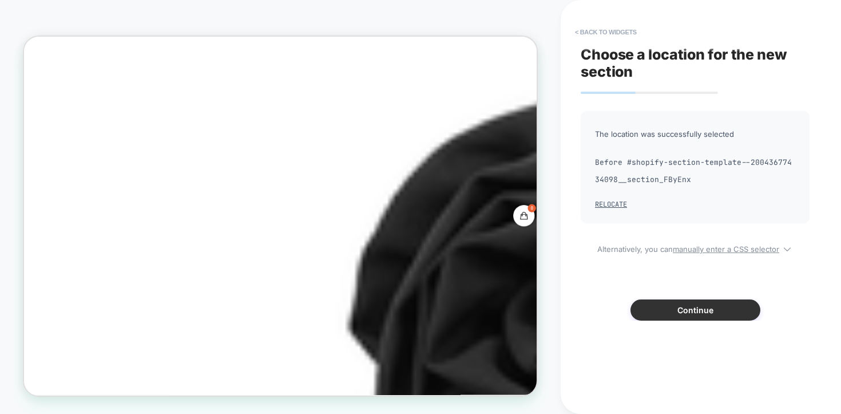
click at [663, 310] on button "Continue" at bounding box center [695, 309] width 130 height 21
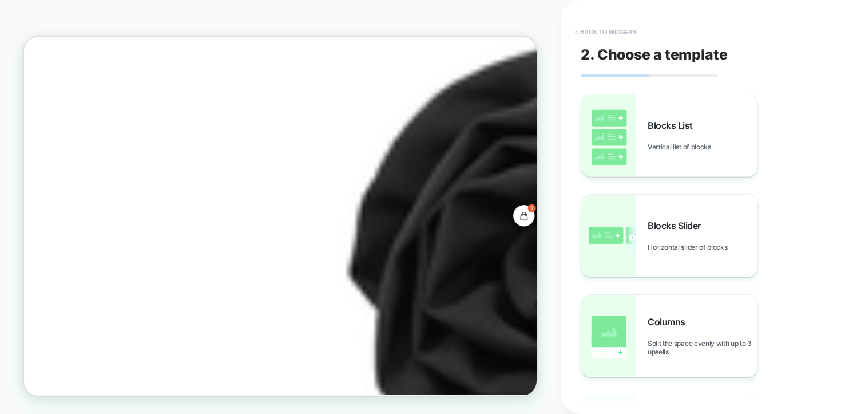
click at [589, 31] on button "< Back to widgets" at bounding box center [605, 32] width 73 height 18
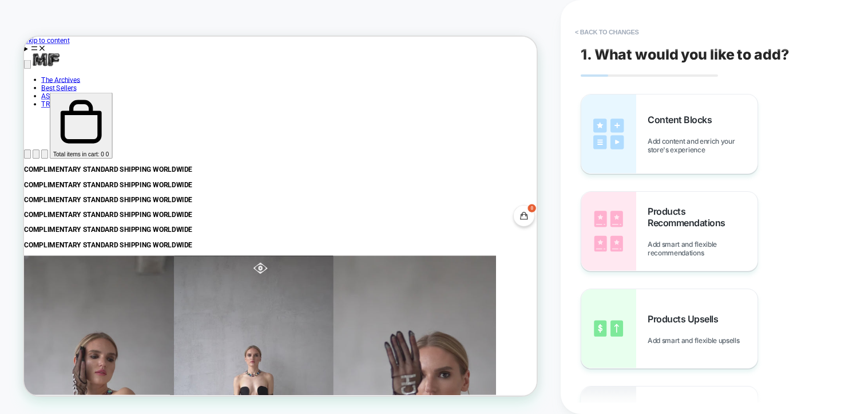
click at [398, 111] on div "Account Other sign in options Sign in Orders Profile Account Other sign in opti…" at bounding box center [366, 155] width 684 height 88
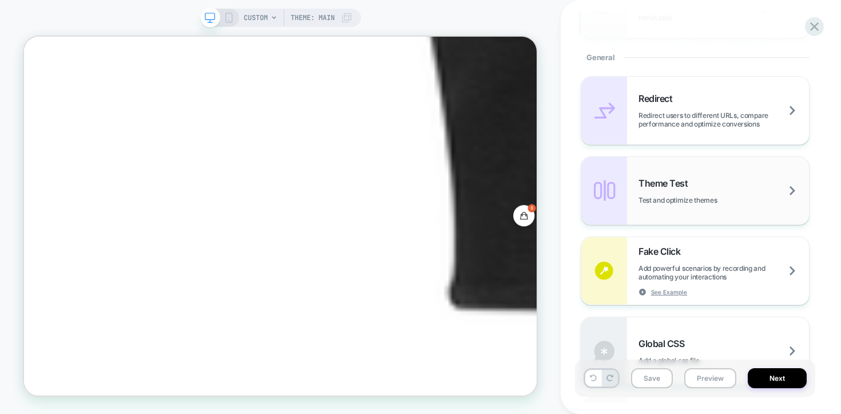
click at [666, 165] on div "Theme Test Test and optimize themes" at bounding box center [695, 191] width 228 height 68
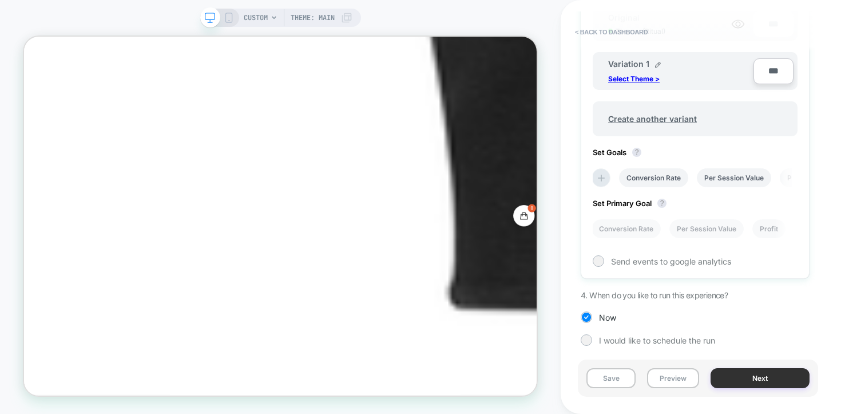
click at [0, 0] on button "Next" at bounding box center [0, 0] width 0 height 0
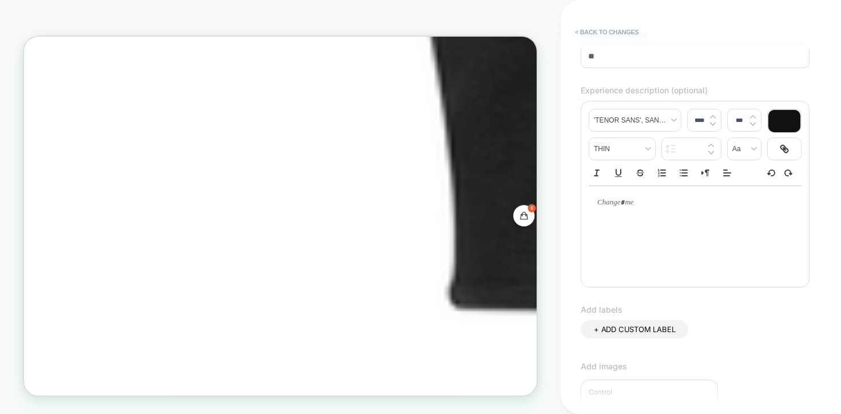
type input "**"
click at [638, 208] on p at bounding box center [690, 202] width 181 height 10
type input "****"
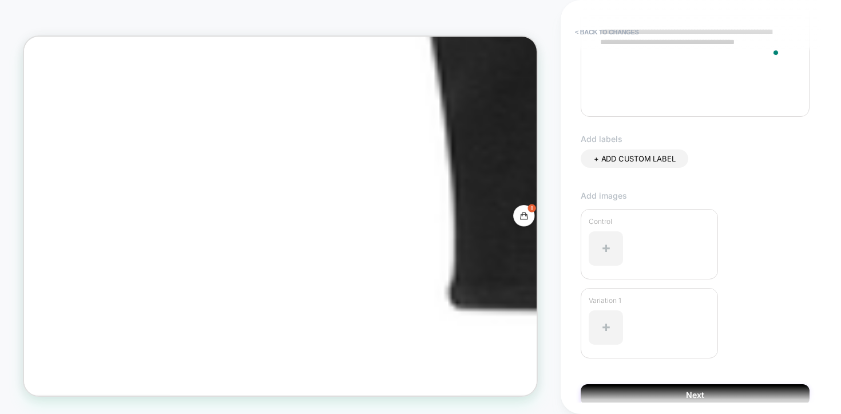
scroll to position [260, 0]
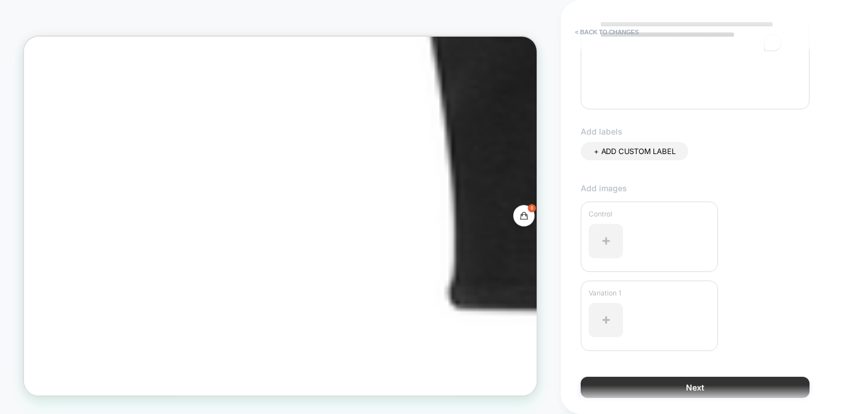
click at [637, 380] on button "Next" at bounding box center [695, 386] width 229 height 21
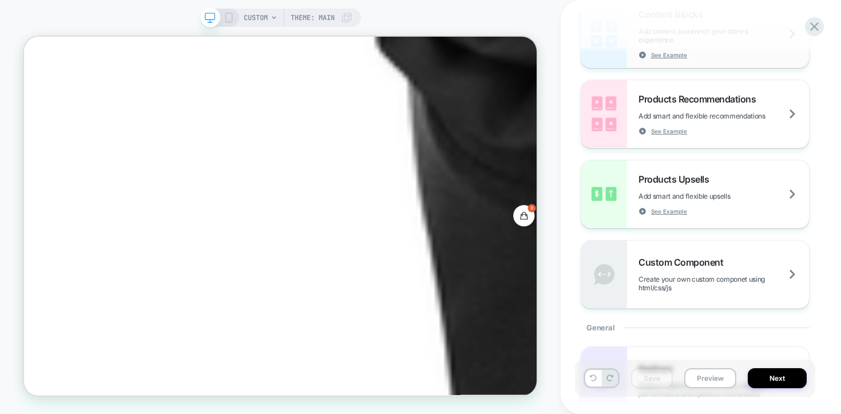
scroll to position [349, 0]
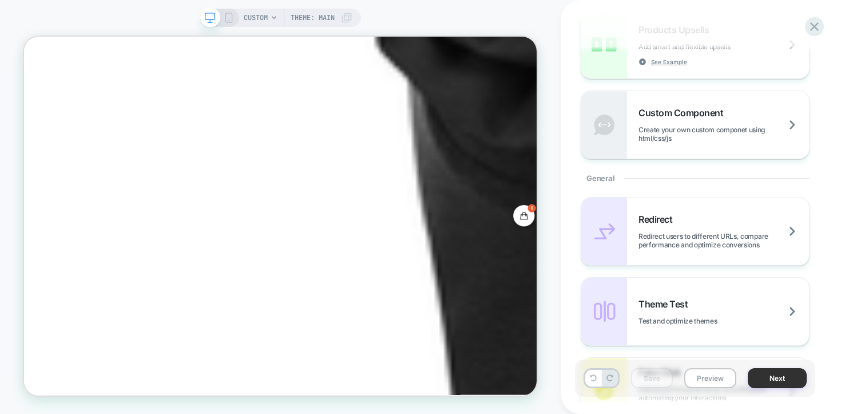
click at [780, 376] on button "Next" at bounding box center [777, 378] width 59 height 20
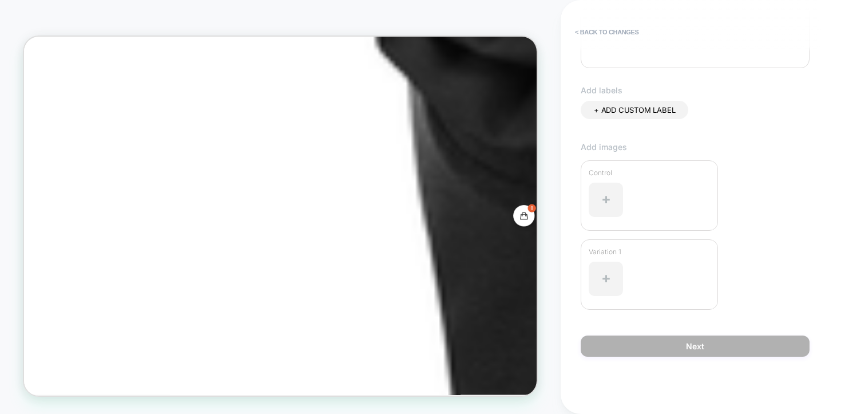
scroll to position [0, 0]
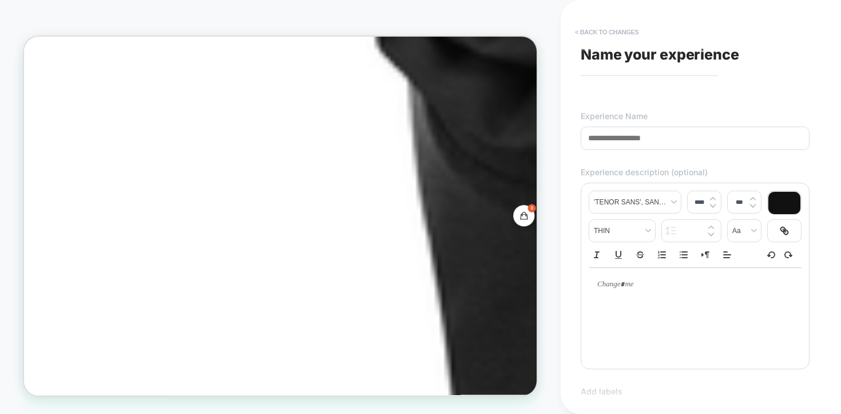
click at [587, 29] on button "< Back to changes" at bounding box center [607, 32] width 76 height 18
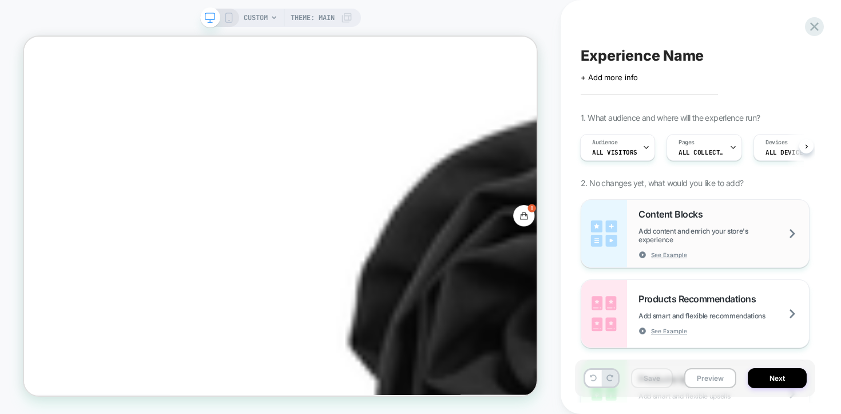
click at [668, 221] on div "Content Blocks Add content and enrich your store's experience See Example" at bounding box center [723, 233] width 170 height 50
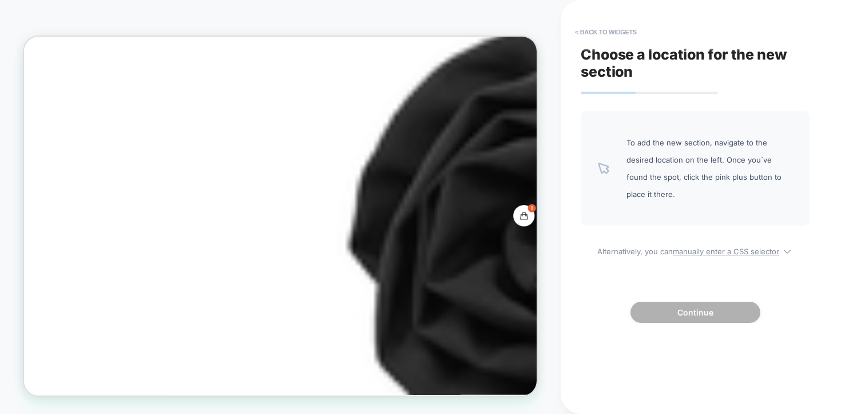
click at [648, 149] on span "To add the new section, navigate to the desired location on the left. Once you`…" at bounding box center [709, 168] width 166 height 69
